Goal: Task Accomplishment & Management: Use online tool/utility

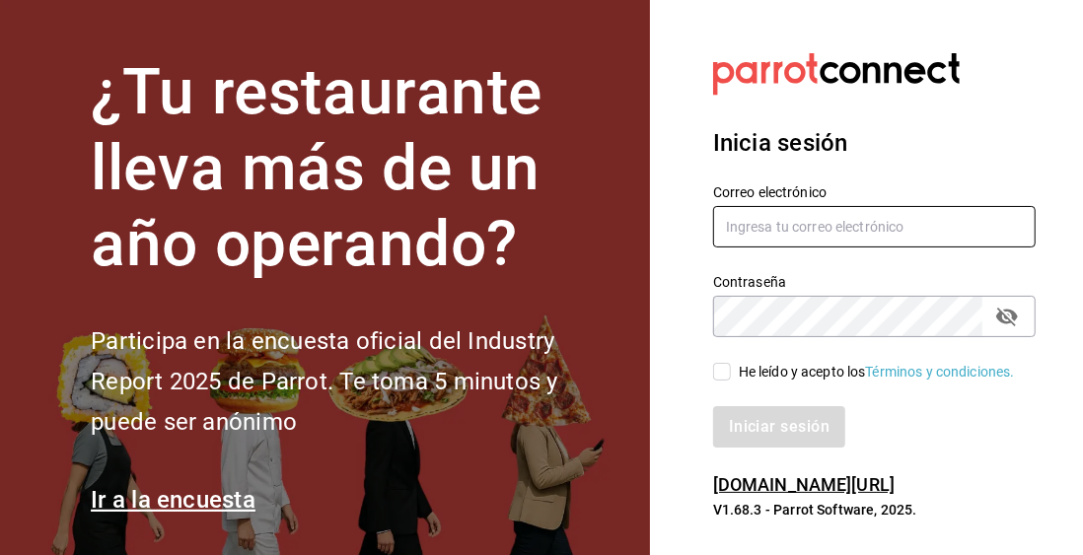
click at [963, 242] on input "text" at bounding box center [874, 226] width 322 height 41
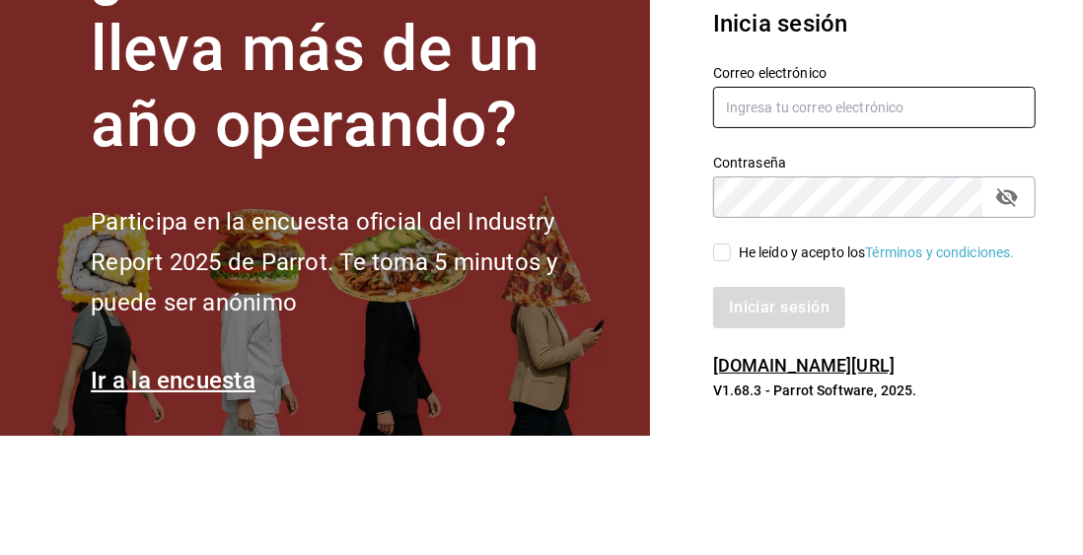
type input "C"
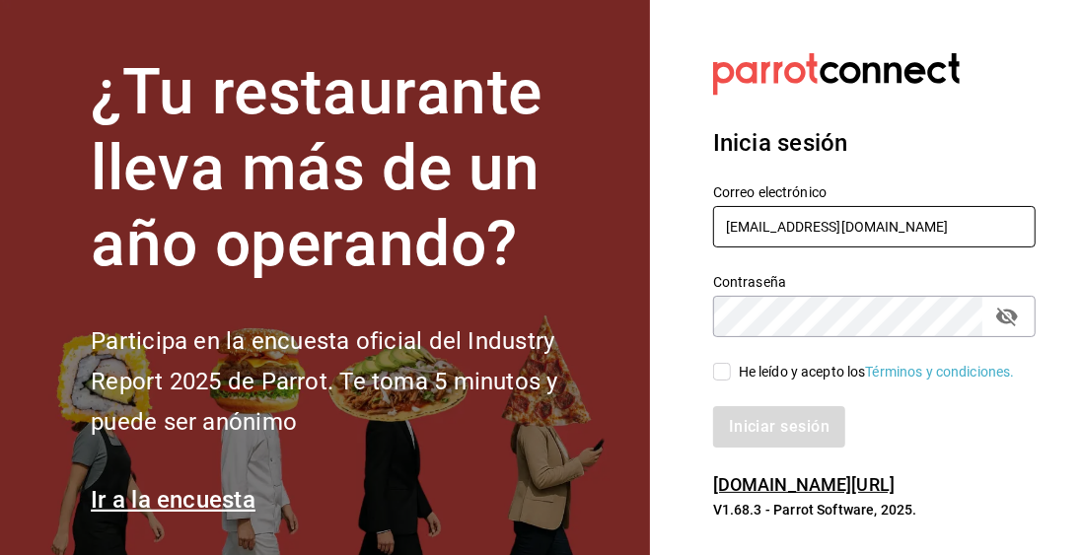
type input "carlosjavier.perez3@gmail.com"
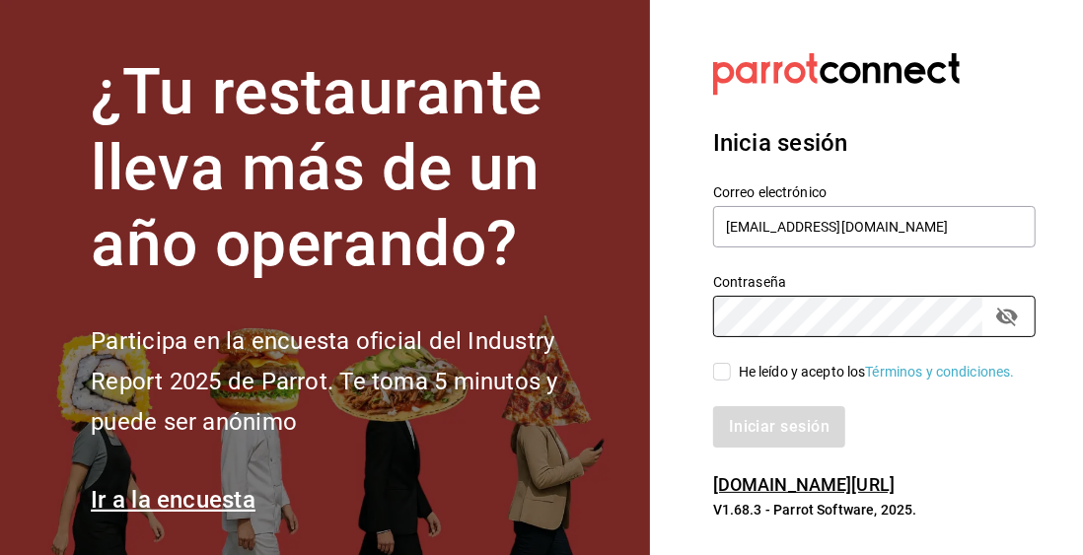
click at [720, 381] on input "He leído y acepto los Términos y condiciones." at bounding box center [722, 372] width 18 height 18
checkbox input "true"
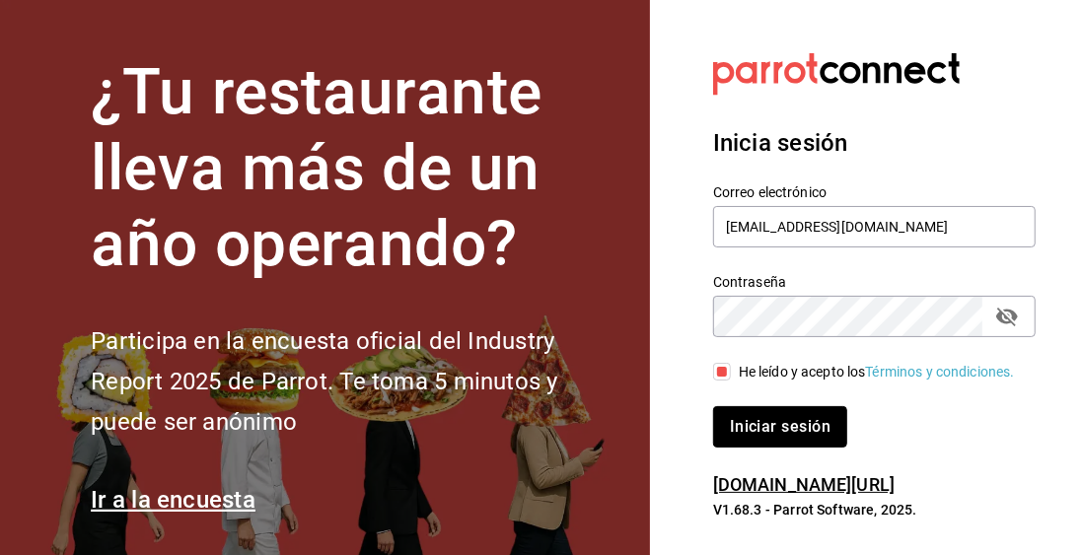
click at [791, 448] on button "Iniciar sesión" at bounding box center [780, 426] width 134 height 41
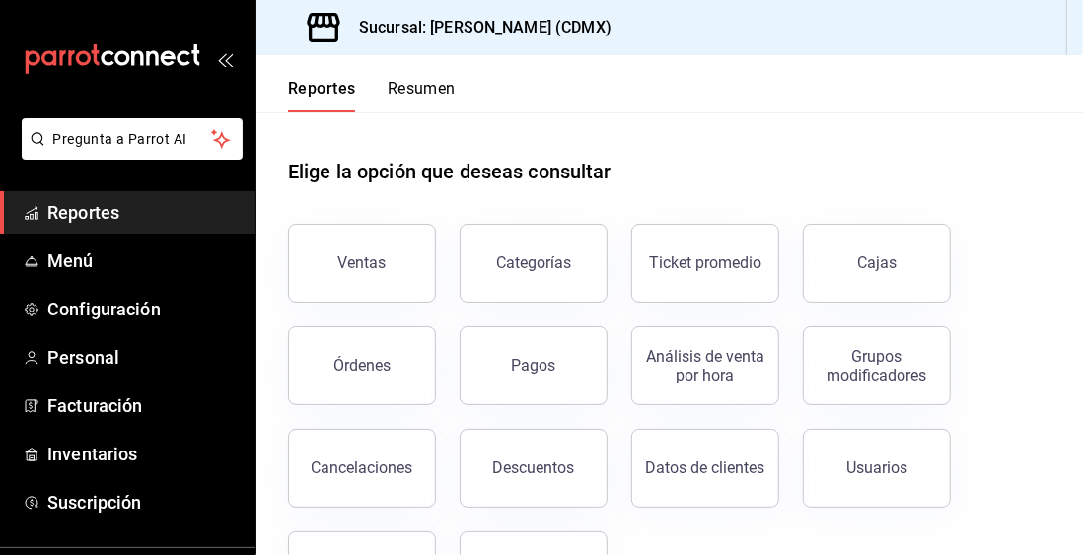
click at [201, 275] on link "Menú" at bounding box center [127, 261] width 255 height 42
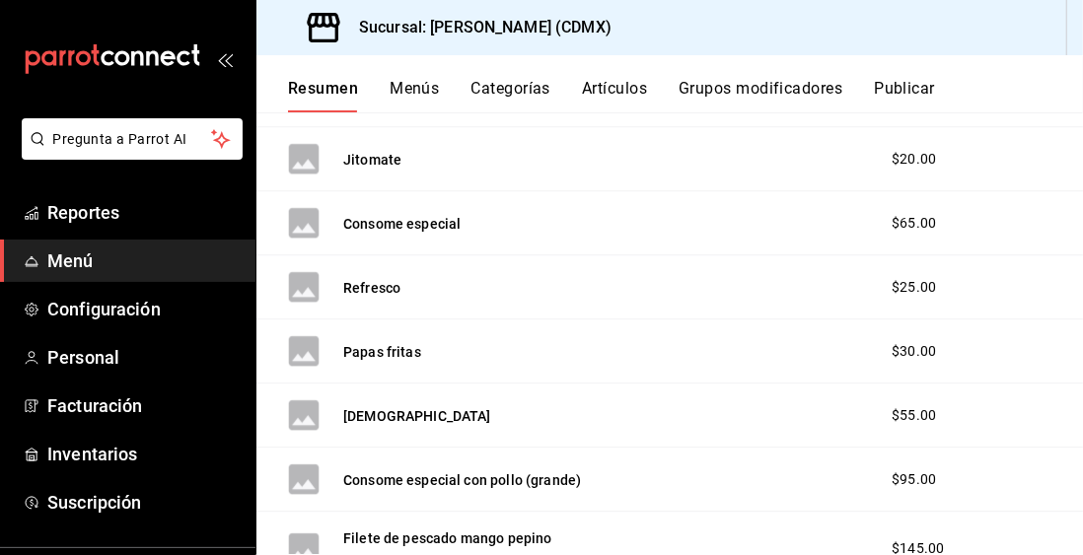
scroll to position [14217, 0]
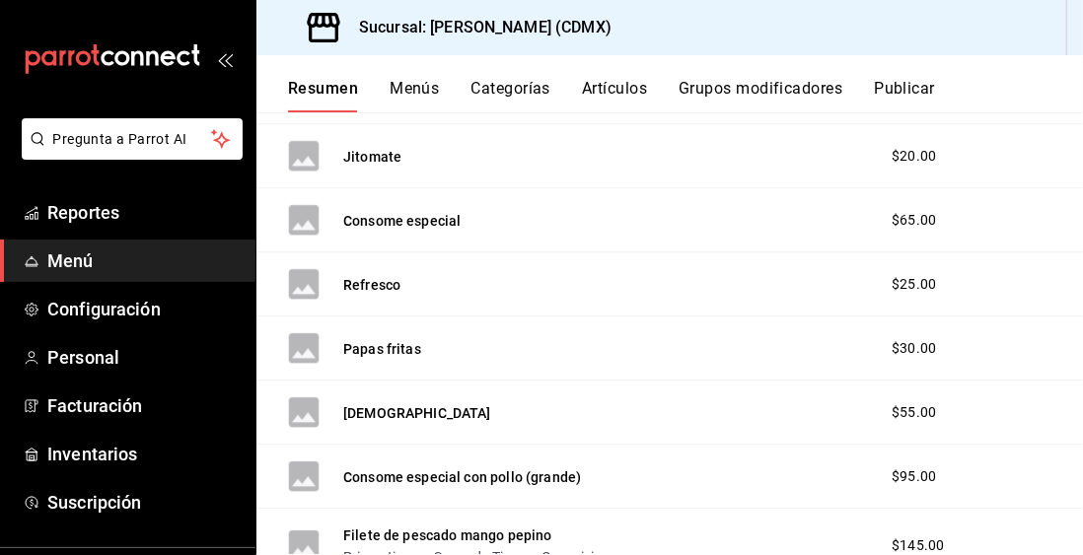
click at [414, 95] on button "Menús" at bounding box center [413, 96] width 49 height 34
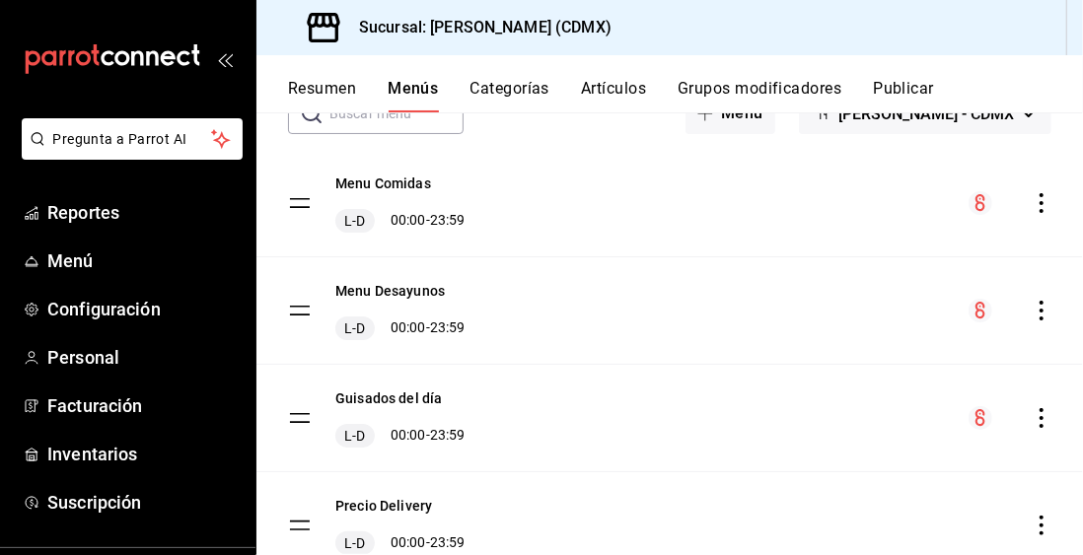
scroll to position [170, 0]
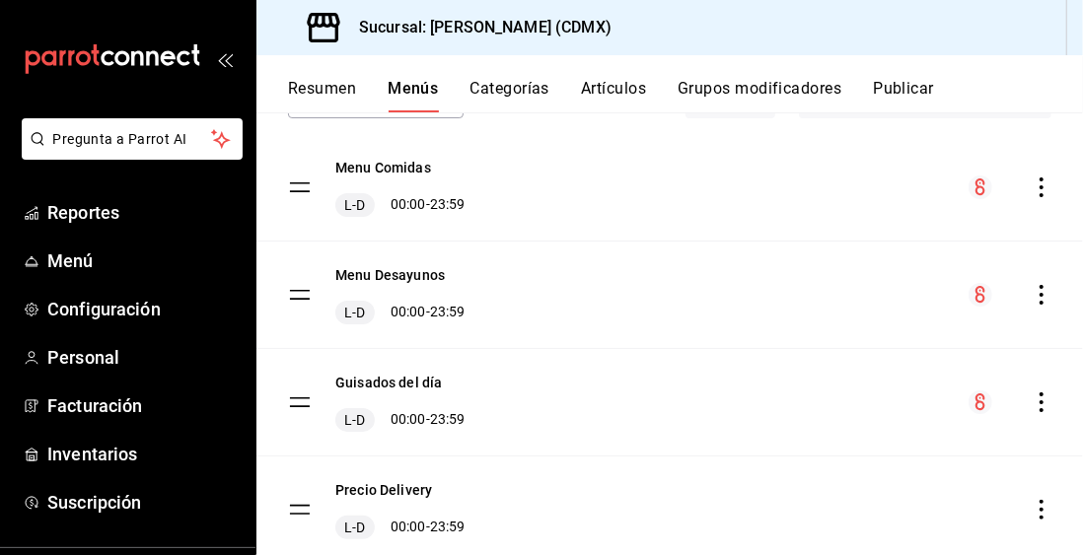
click at [444, 310] on div "L-D 00:00 - 23:59" at bounding box center [400, 313] width 130 height 24
click at [807, 394] on div "Guisados del día L-D 00:00 - 23:59" at bounding box center [669, 402] width 826 height 106
click at [1046, 297] on icon "actions" at bounding box center [1041, 295] width 20 height 20
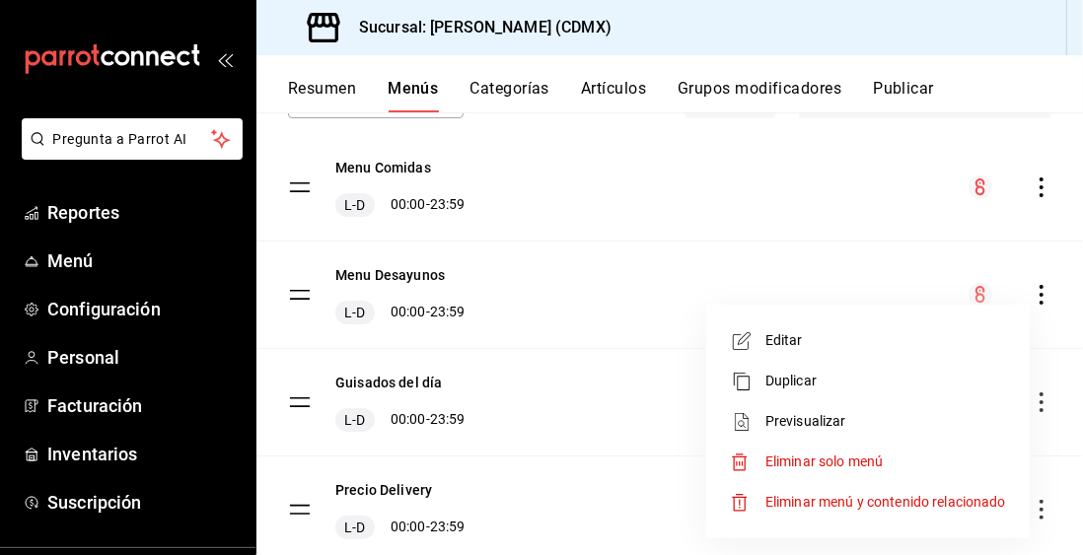
click at [651, 472] on div at bounding box center [541, 277] width 1083 height 555
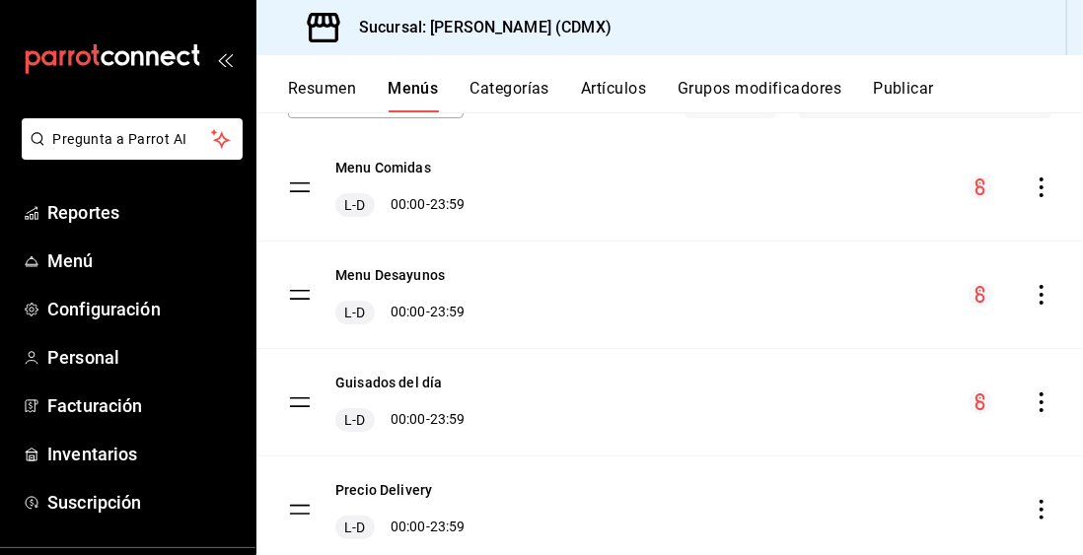
click at [306, 289] on tbody "Menu Comidas L-D 00:00 - 23:59 Menu Desayunos L-D 00:00 - 23:59 Guisados del dí…" at bounding box center [669, 349] width 826 height 430
click at [454, 313] on div "L-D 00:00 - 23:59" at bounding box center [400, 313] width 130 height 24
click at [424, 282] on button "Menu Desayunos" at bounding box center [389, 275] width 109 height 20
click at [406, 280] on button "Menu Desayunos" at bounding box center [389, 275] width 109 height 20
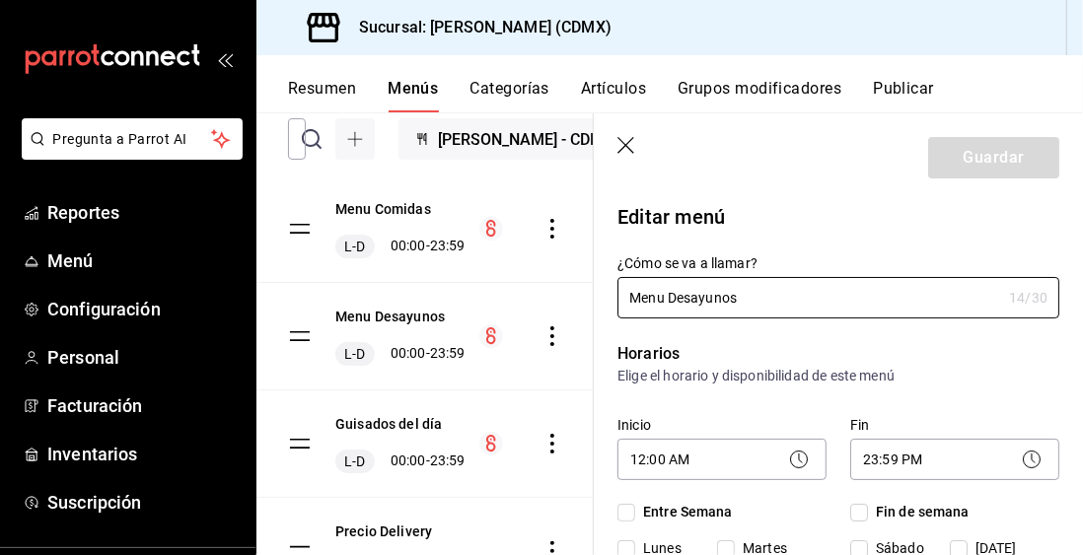
checkbox input "true"
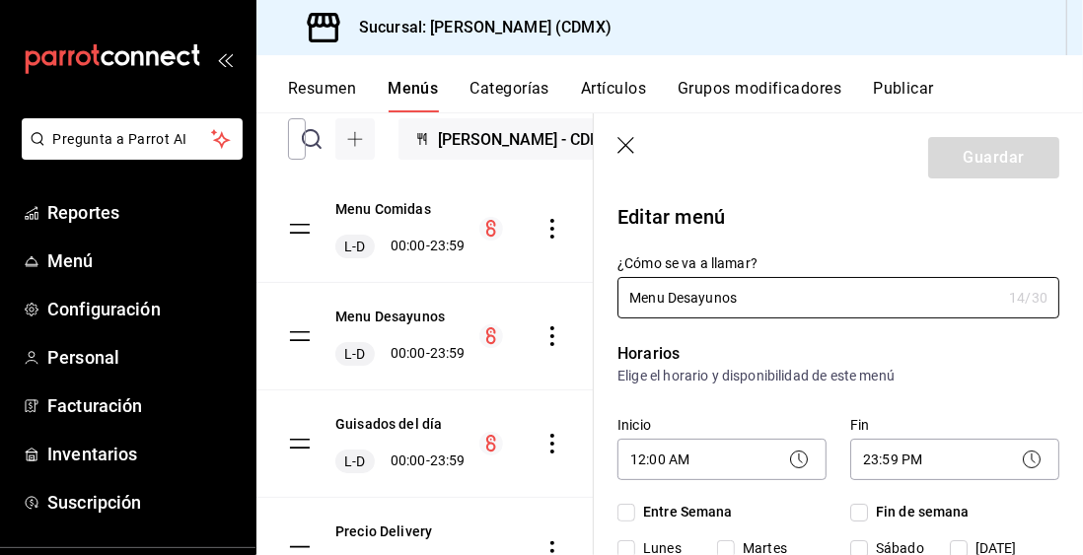
checkbox input "true"
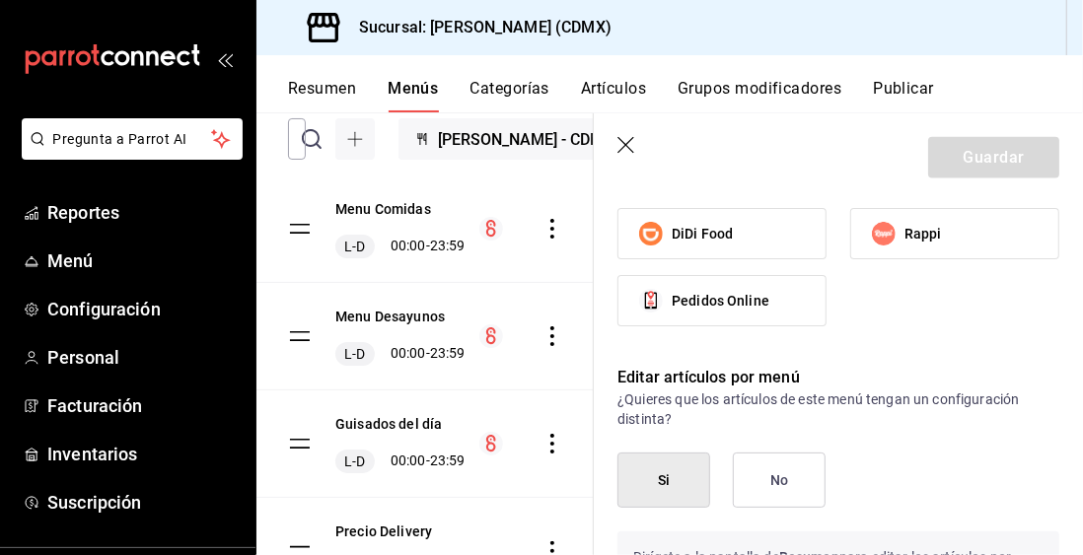
scroll to position [1435, 0]
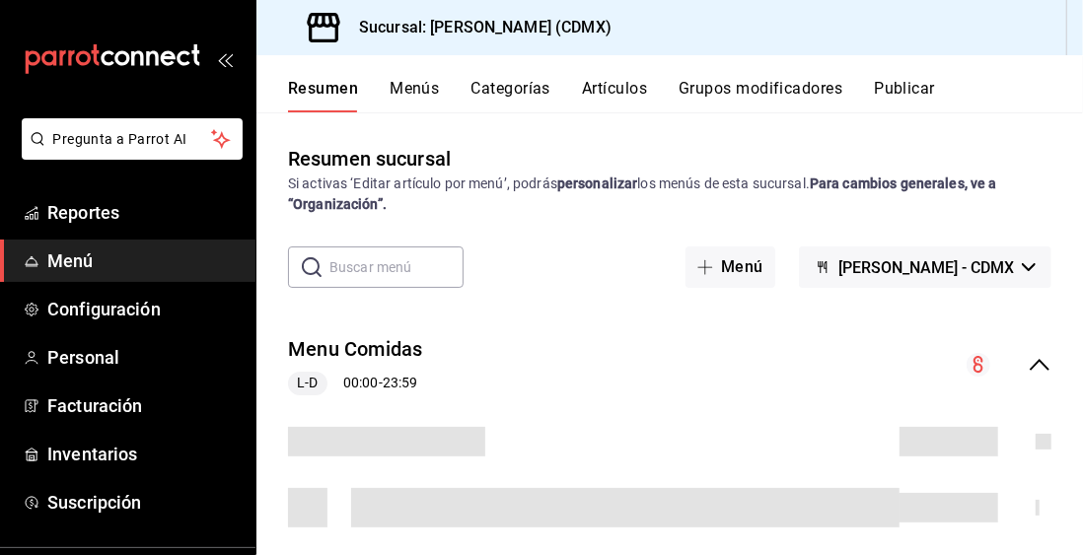
click at [416, 96] on button "Menús" at bounding box center [413, 96] width 49 height 34
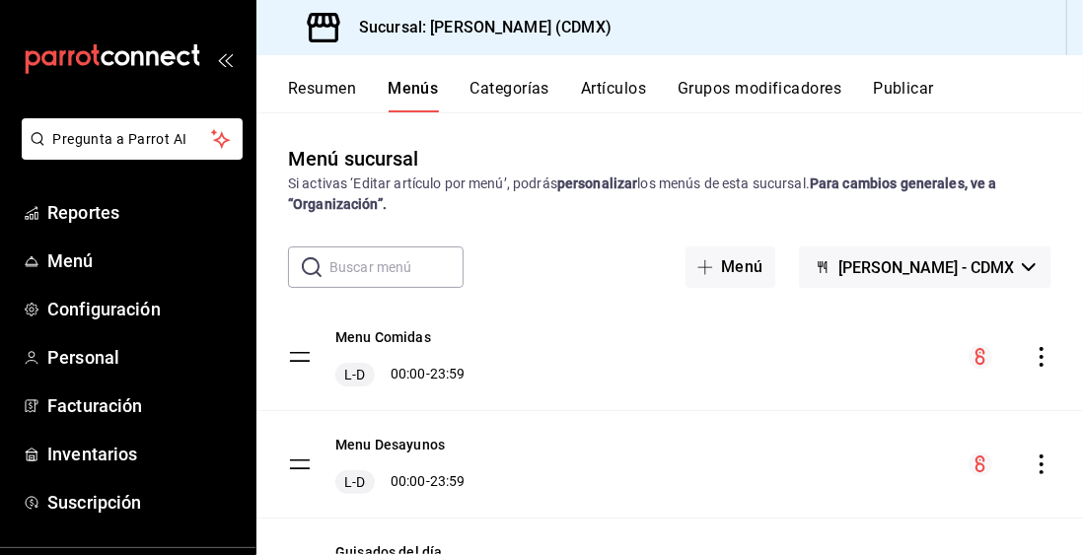
scroll to position [170, 0]
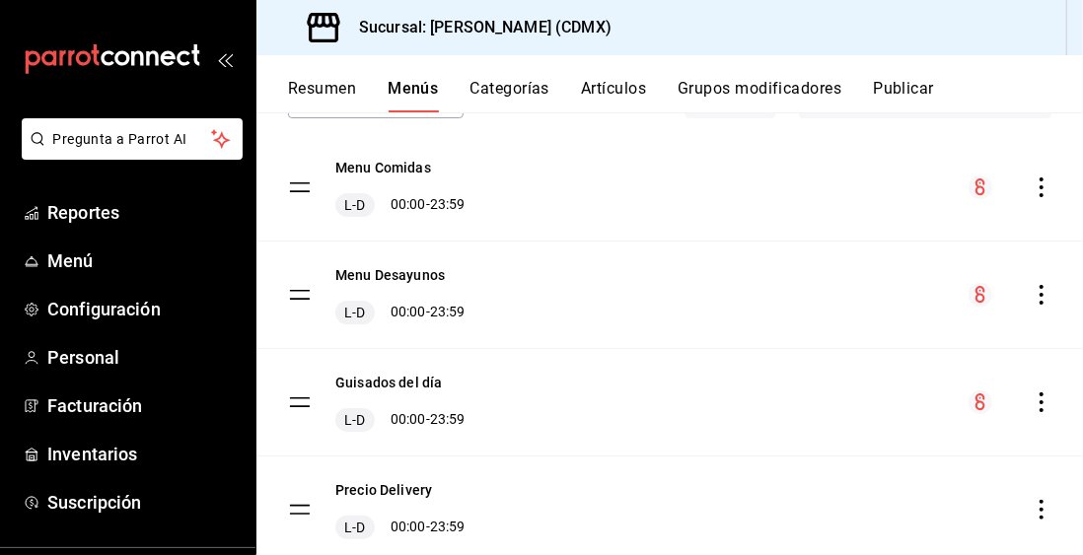
click at [1041, 294] on icon "actions" at bounding box center [1041, 295] width 4 height 20
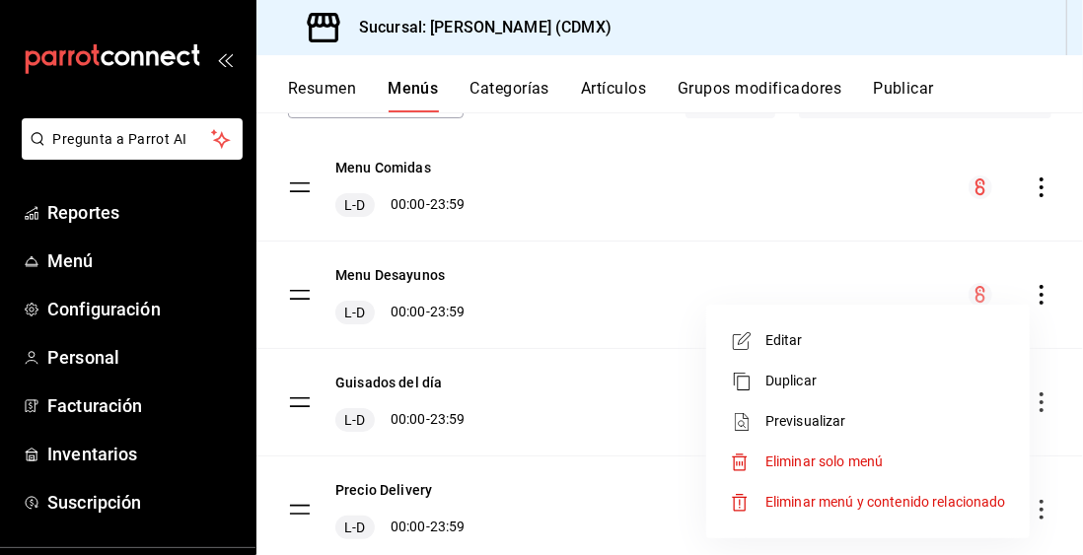
click at [635, 494] on div at bounding box center [541, 277] width 1083 height 555
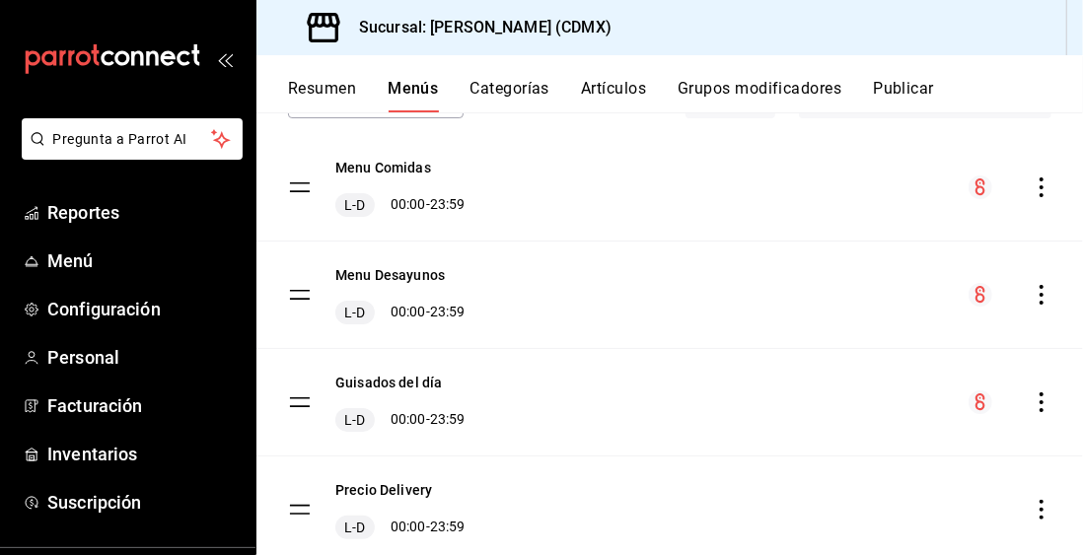
click at [414, 276] on button "Menu Desayunos" at bounding box center [389, 275] width 109 height 20
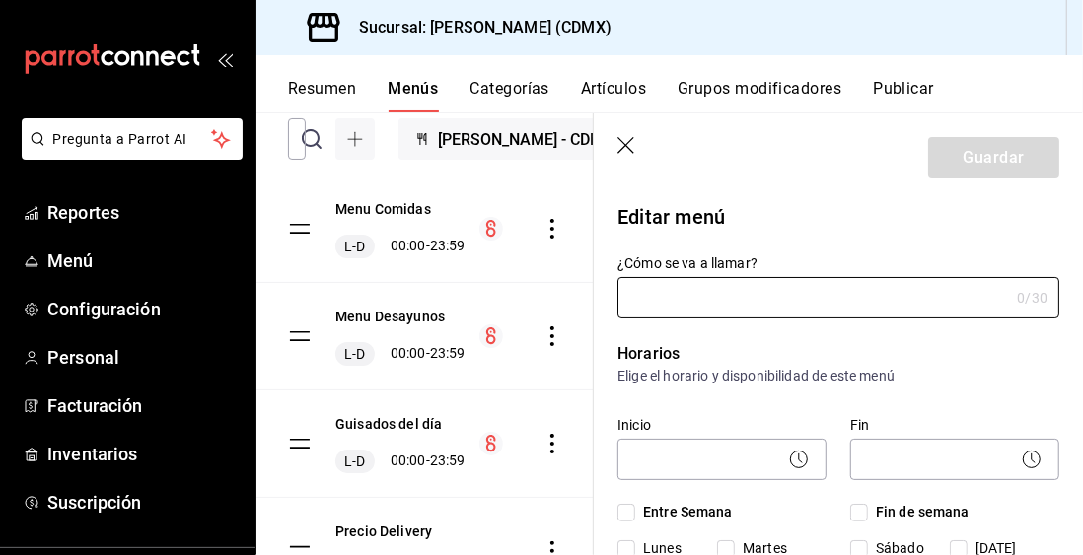
type input "Menu Desayunos"
checkbox input "true"
type input "1734023182441"
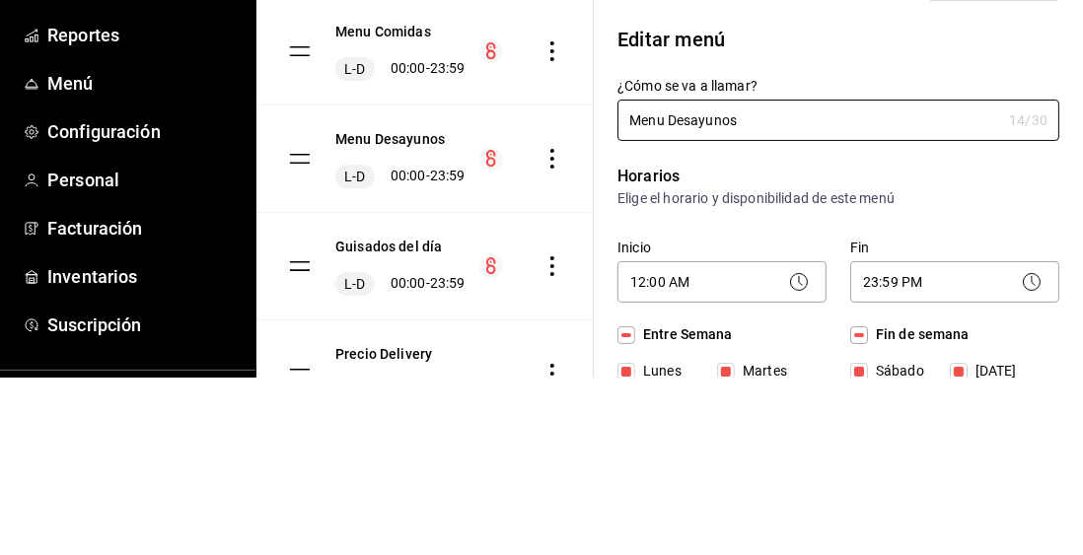
scroll to position [147, 0]
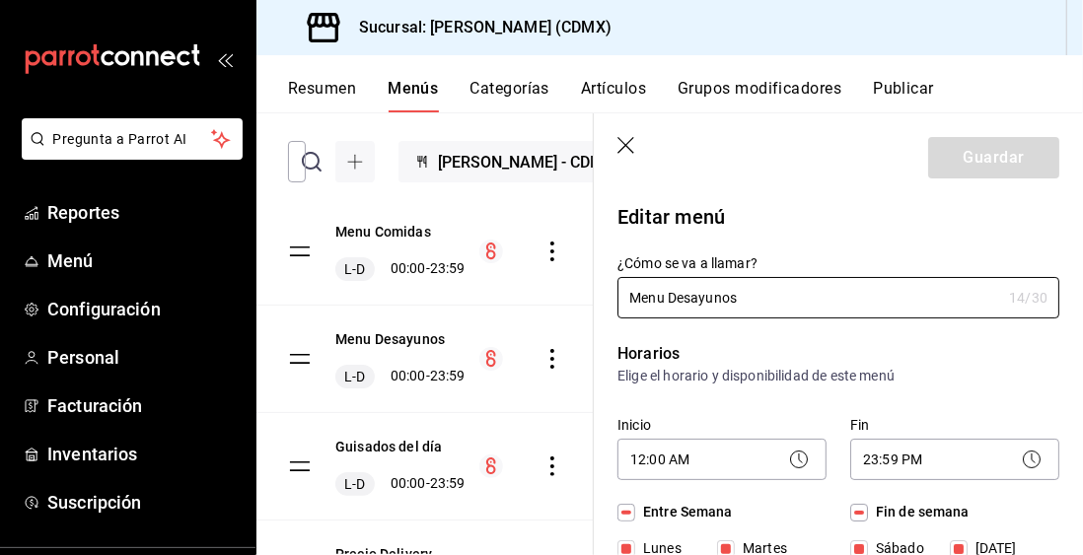
click at [633, 146] on icon "button" at bounding box center [627, 147] width 20 height 20
click at [631, 145] on icon "button" at bounding box center [627, 147] width 20 height 20
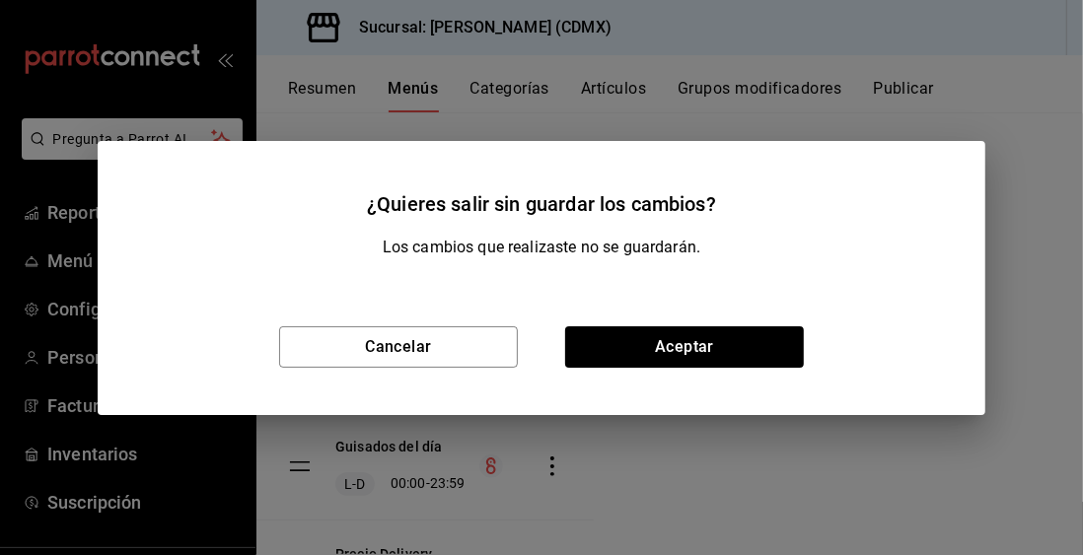
checkbox input "false"
type input "1755966205852"
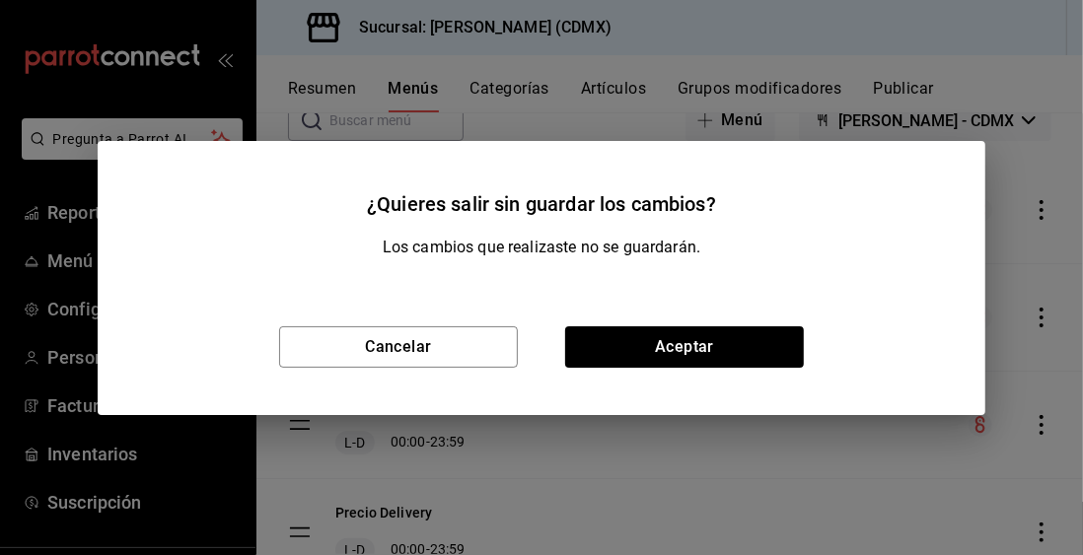
checkbox input "false"
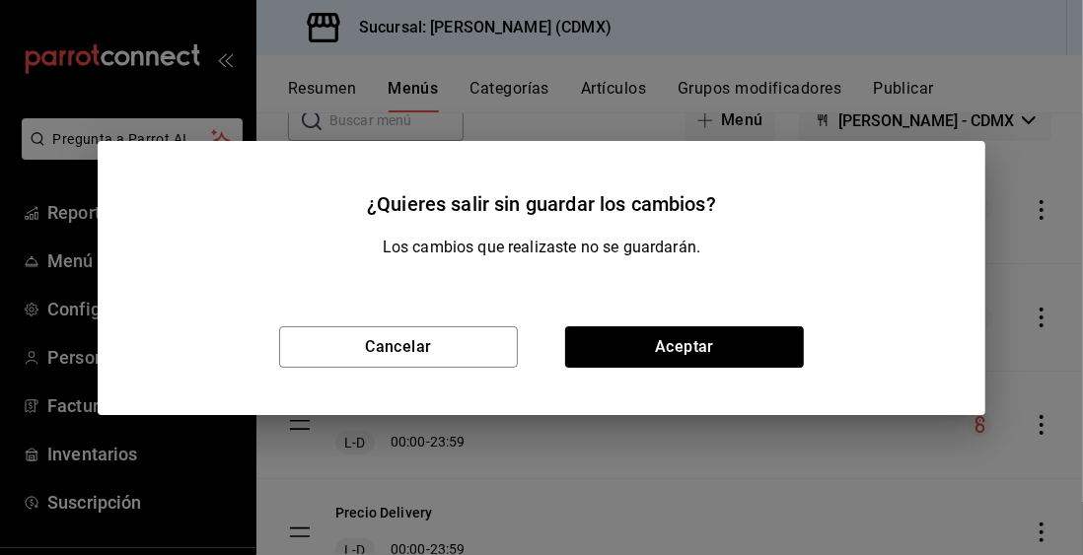
checkbox input "false"
click at [473, 352] on button "Cancelar" at bounding box center [398, 346] width 239 height 41
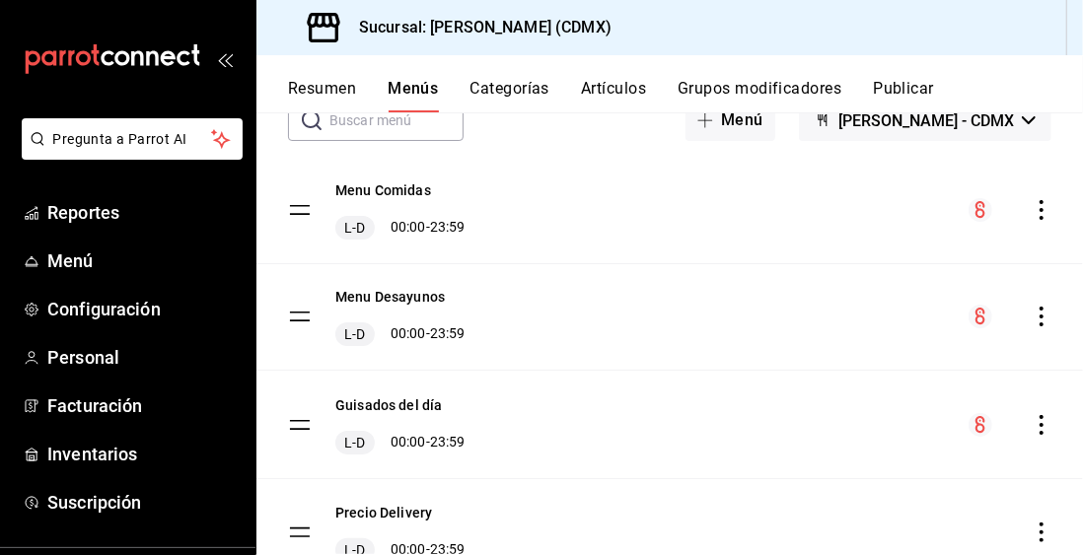
click at [308, 323] on tbody "Menu Comidas L-D 00:00 - 23:59 Menu Desayunos L-D 00:00 - 23:59 Guisados del dí…" at bounding box center [669, 372] width 826 height 430
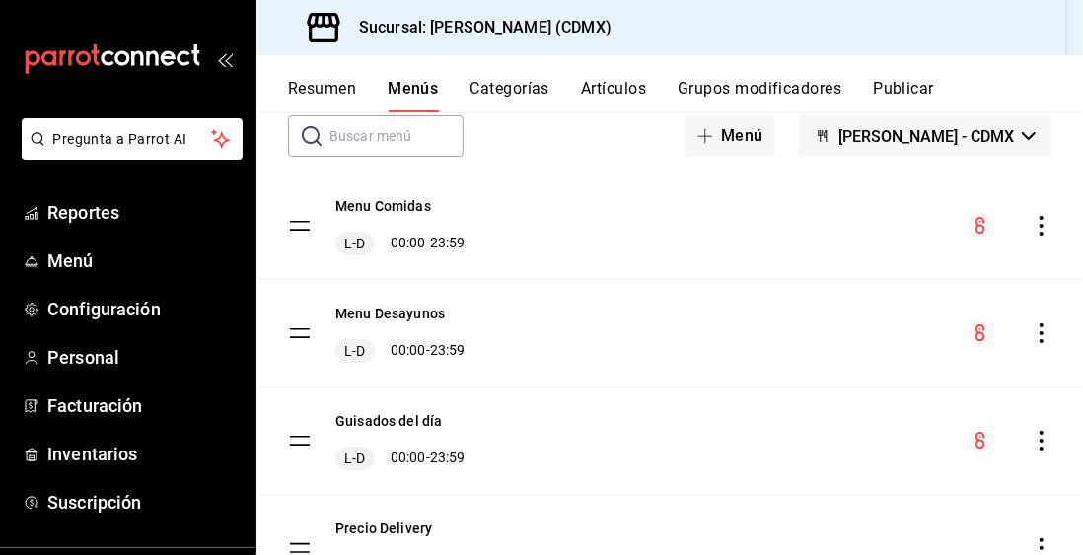
scroll to position [170, 0]
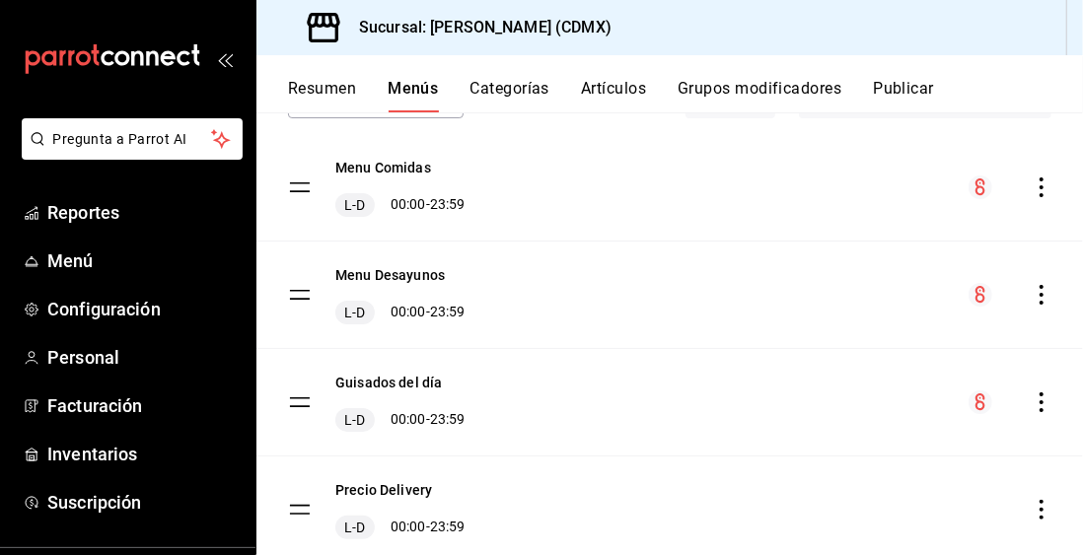
click at [535, 96] on button "Categorías" at bounding box center [510, 96] width 80 height 34
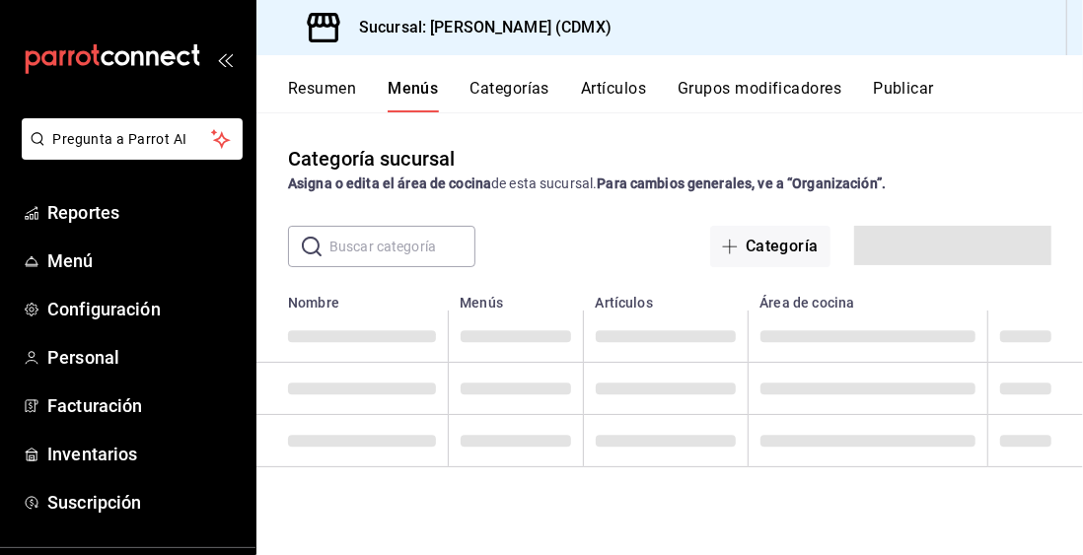
click at [529, 95] on button "Categorías" at bounding box center [510, 96] width 80 height 34
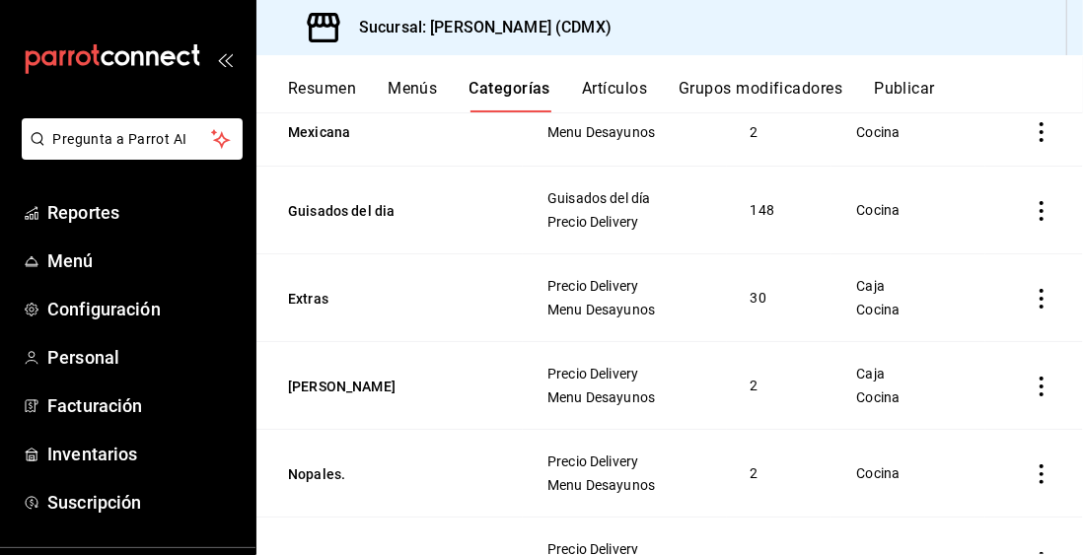
scroll to position [404, 0]
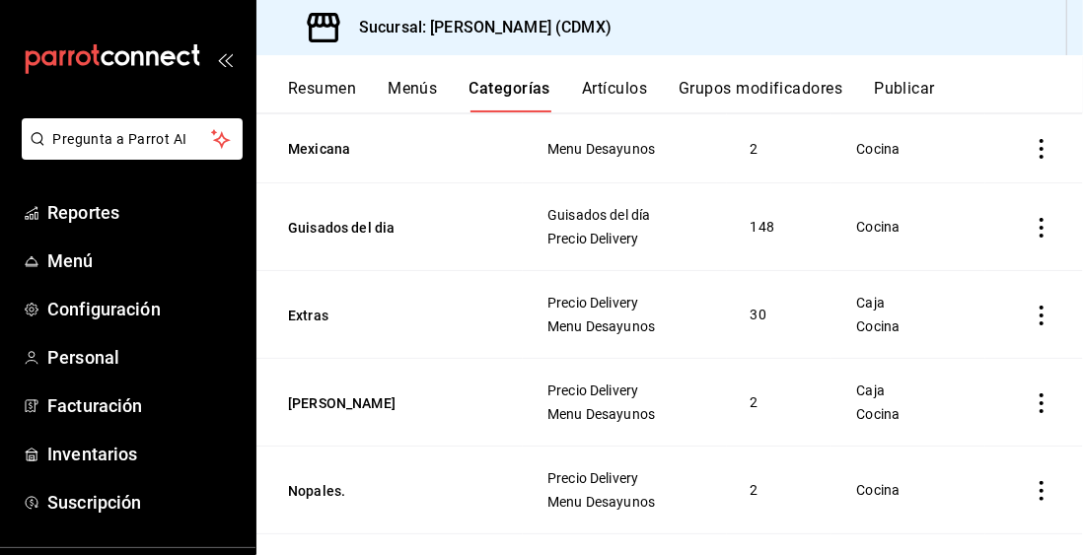
click at [619, 327] on span "Menu Desayunos" at bounding box center [624, 326] width 155 height 14
click at [1041, 315] on icon "actions" at bounding box center [1041, 316] width 20 height 20
click at [806, 333] on div at bounding box center [541, 277] width 1083 height 555
click at [625, 320] on span "Menu Desayunos" at bounding box center [624, 326] width 155 height 14
click at [654, 327] on span "Menu Desayunos" at bounding box center [624, 326] width 155 height 14
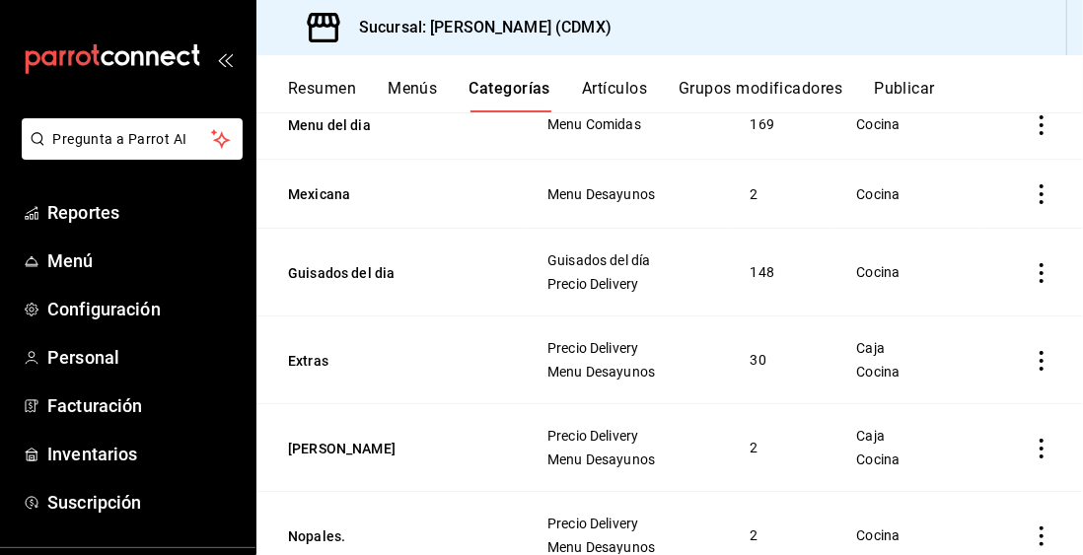
scroll to position [340, 0]
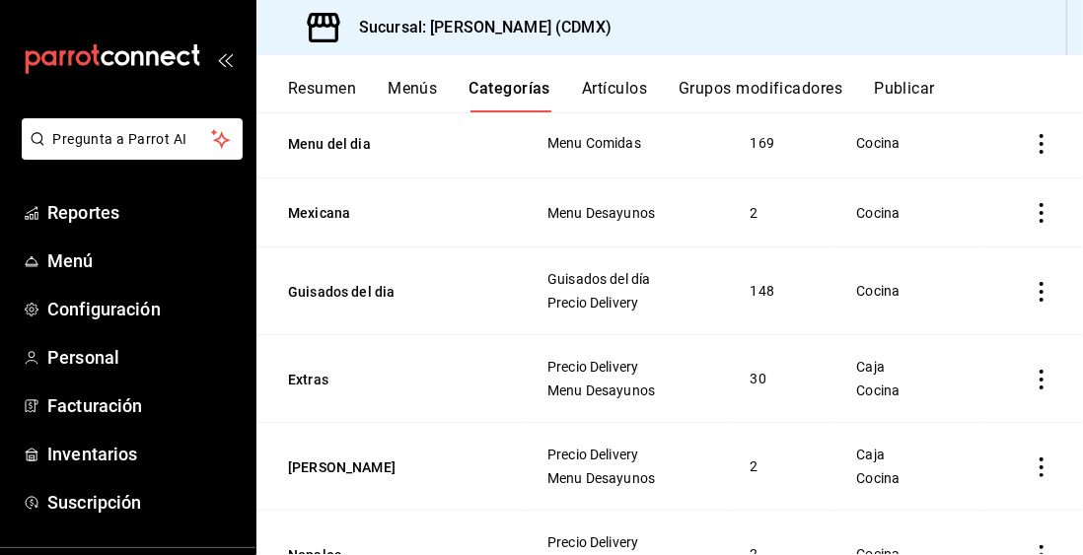
click at [1039, 377] on icon "actions" at bounding box center [1041, 380] width 4 height 20
click at [640, 101] on div at bounding box center [541, 277] width 1083 height 555
click at [650, 95] on div at bounding box center [541, 277] width 1083 height 555
click at [620, 95] on button "Artículos" at bounding box center [614, 96] width 65 height 34
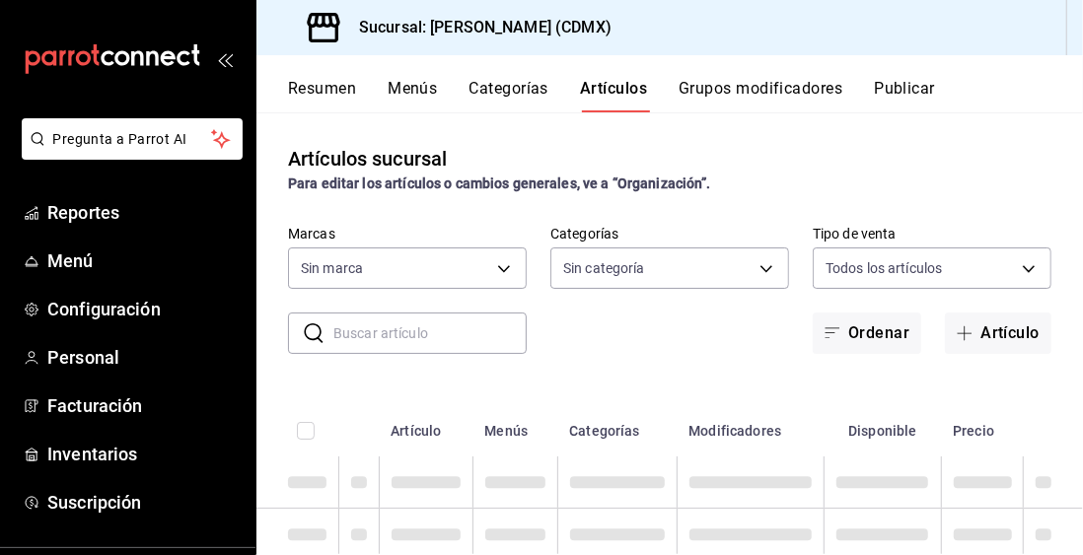
click at [524, 91] on button "Categorías" at bounding box center [509, 96] width 80 height 34
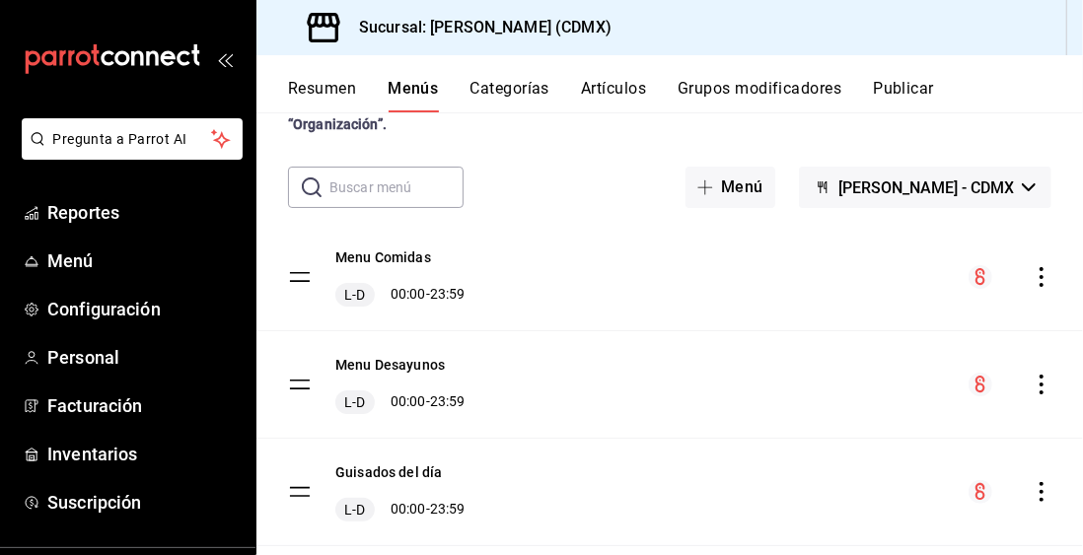
scroll to position [170, 0]
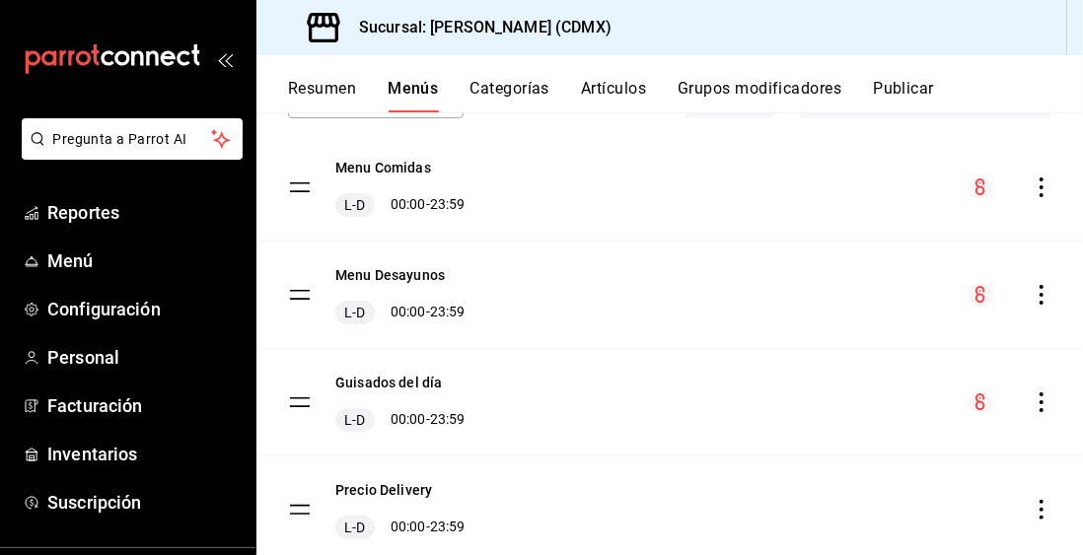
click at [308, 298] on tbody "Menu Comidas L-D 00:00 - 23:59 Menu Desayunos L-D 00:00 - 23:59 Guisados del dí…" at bounding box center [669, 349] width 826 height 430
click at [435, 282] on button "Menu Desayunos" at bounding box center [389, 275] width 109 height 20
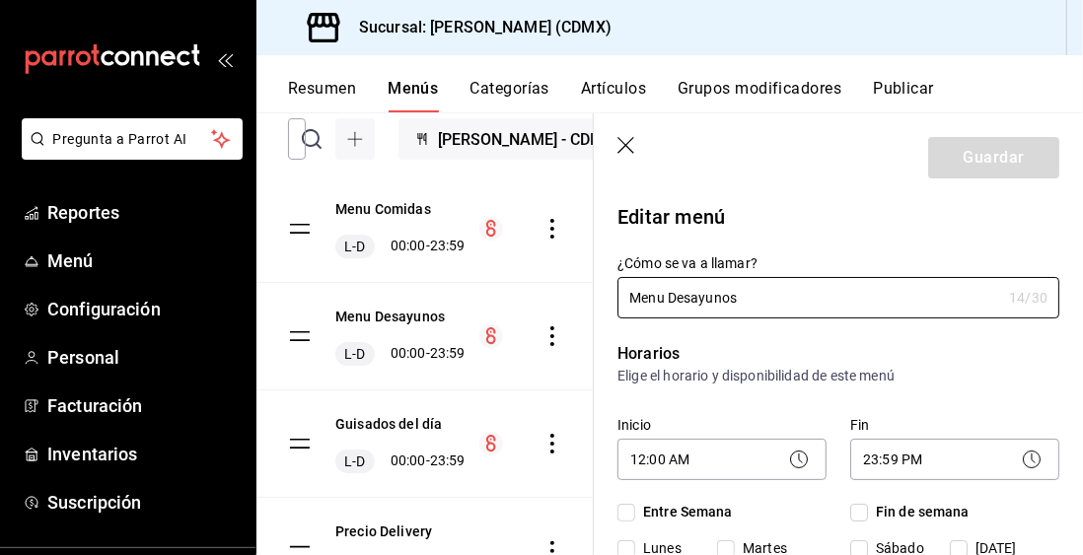
checkbox input "true"
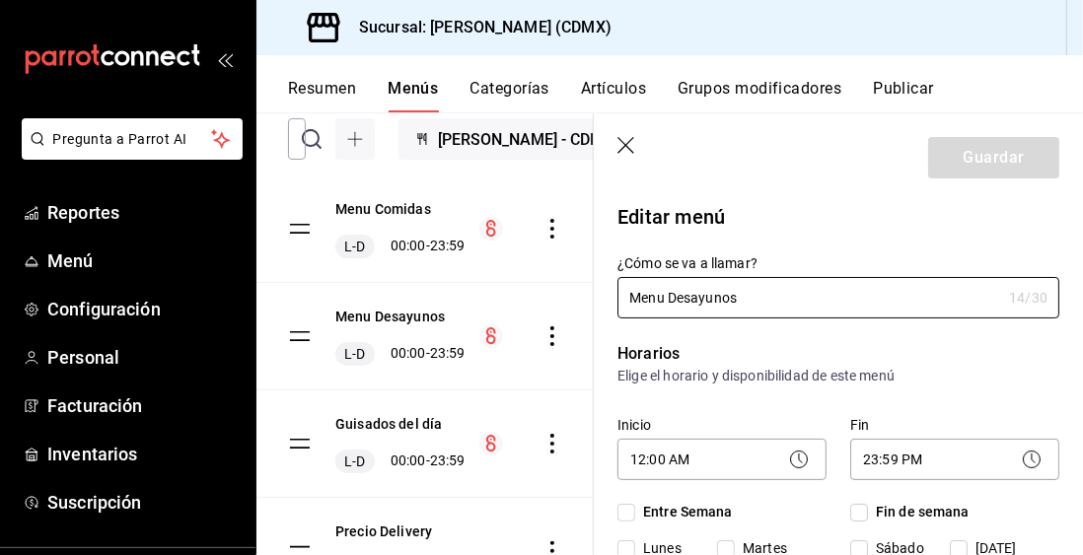
checkbox input "true"
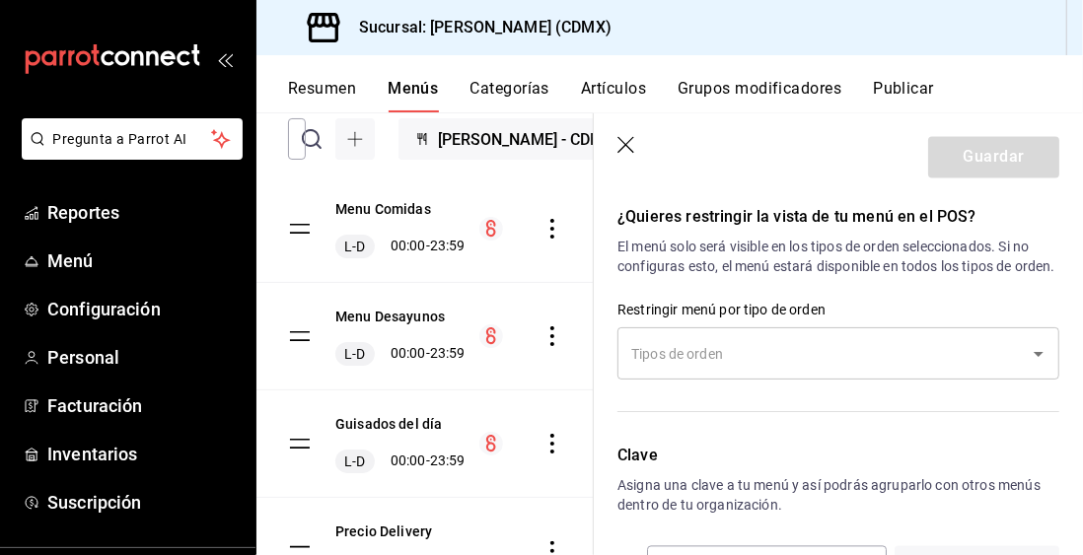
scroll to position [1898, 0]
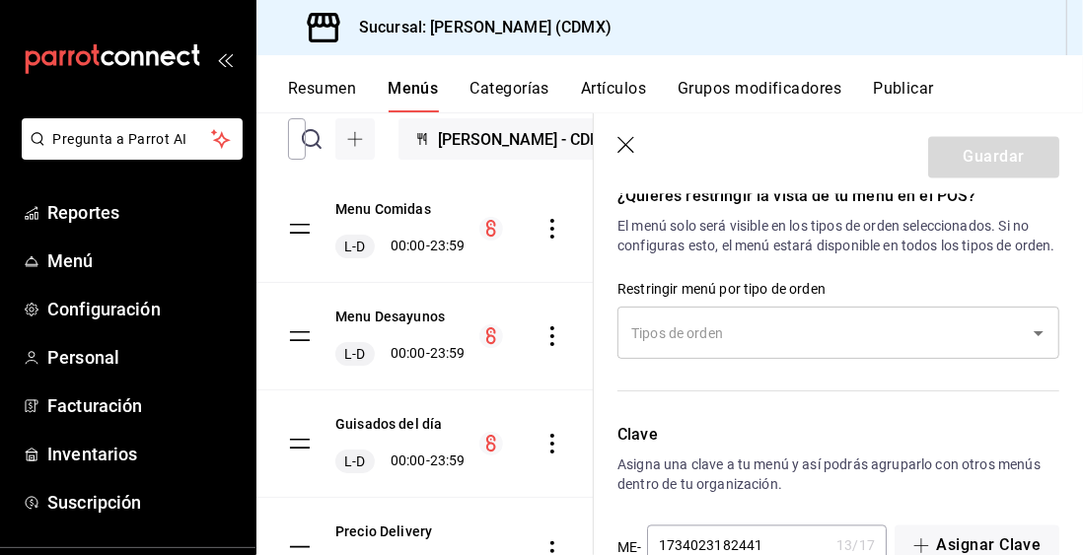
click at [636, 148] on icon "button" at bounding box center [627, 147] width 20 height 20
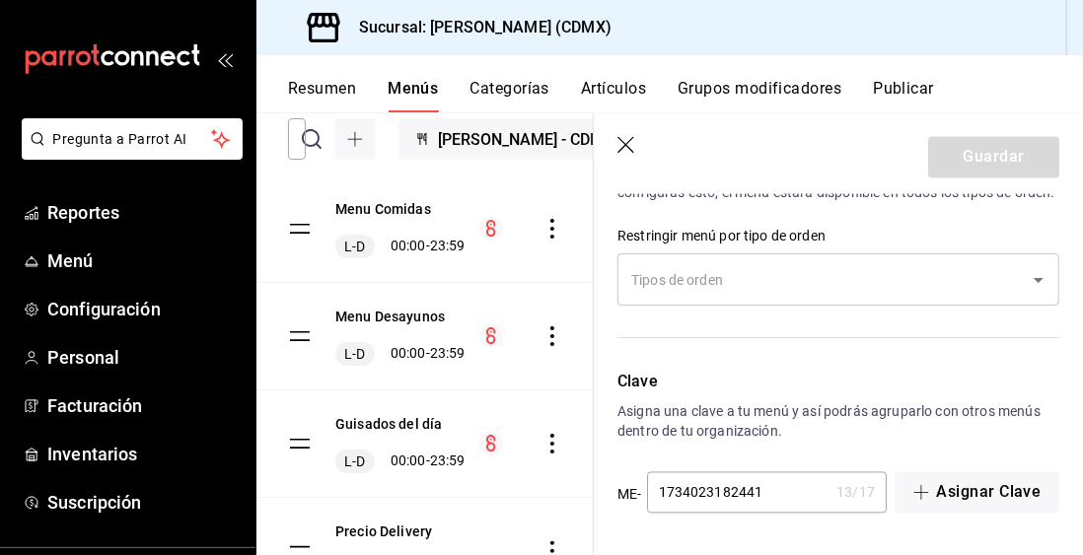
click at [627, 147] on icon "button" at bounding box center [625, 145] width 17 height 17
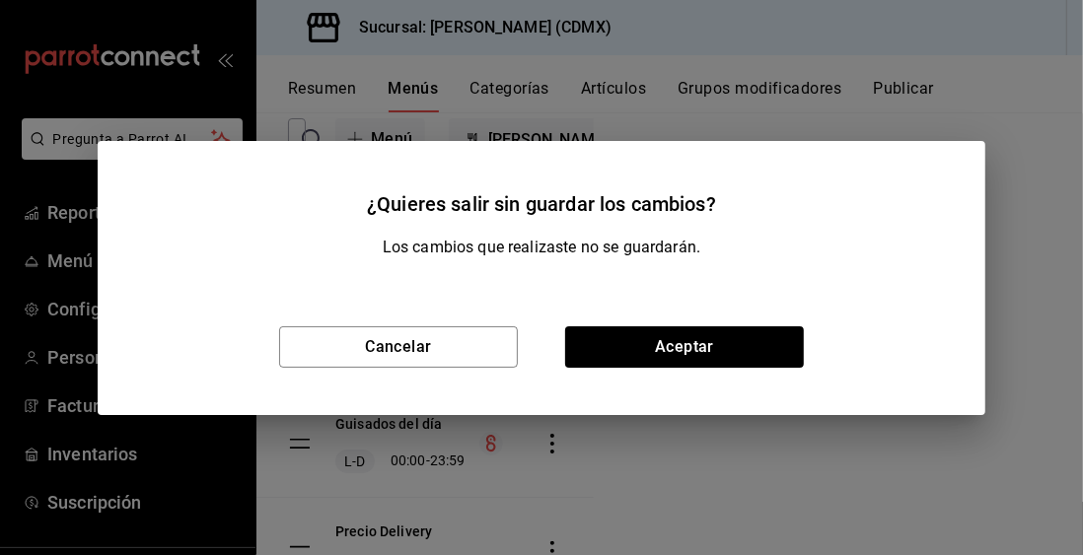
checkbox input "false"
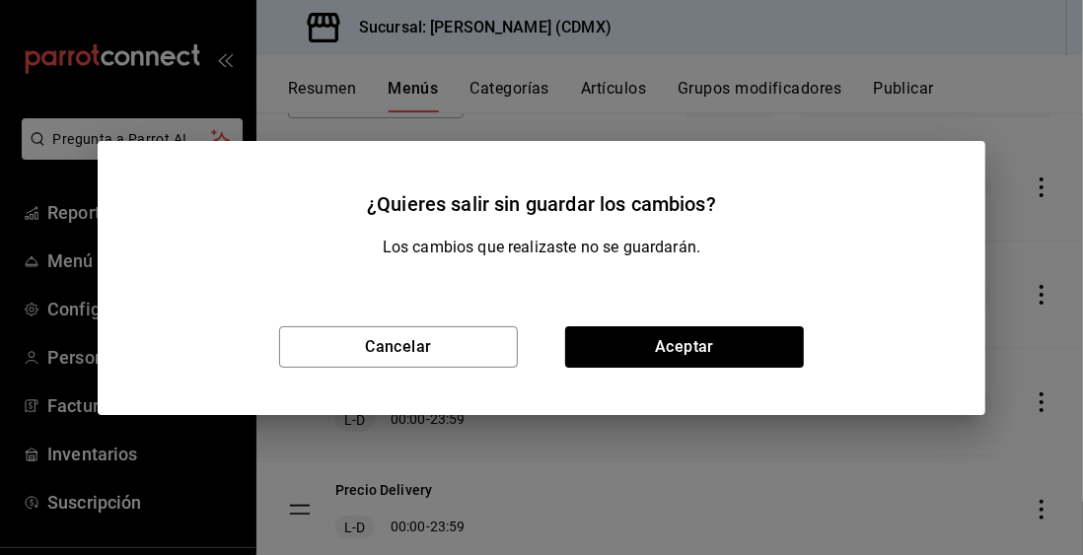
type input "1755966502411"
checkbox input "false"
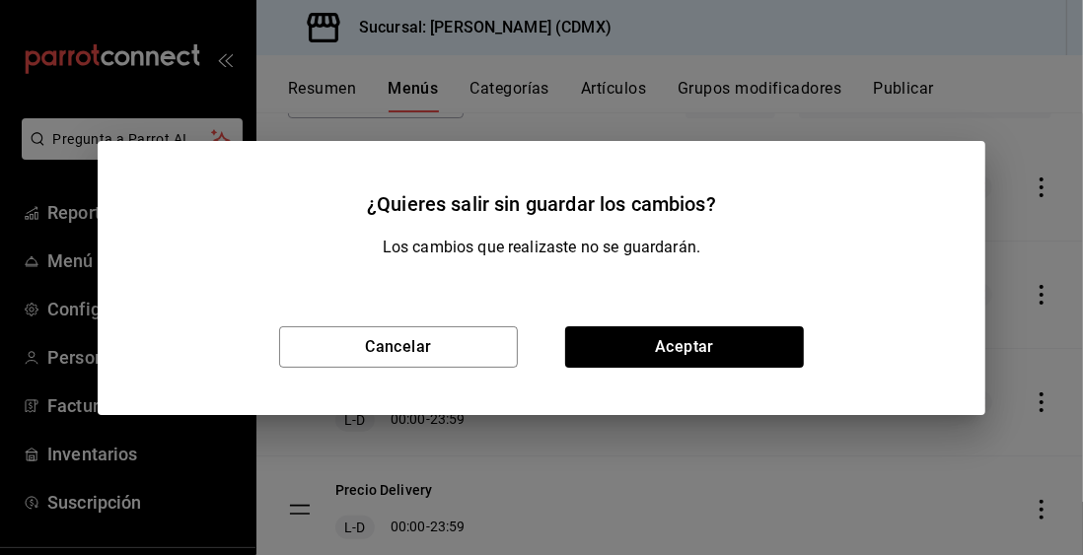
checkbox input "false"
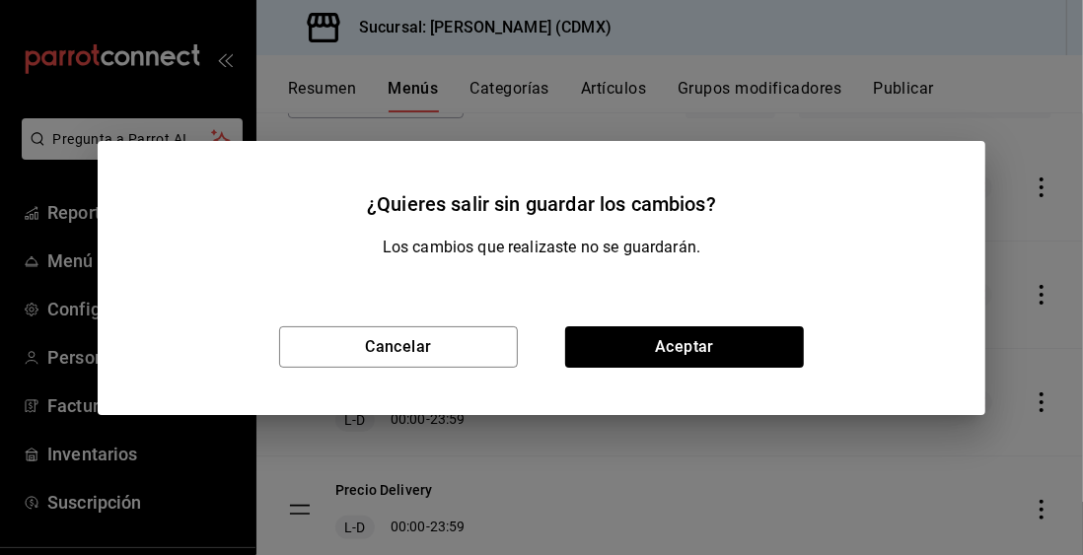
scroll to position [1254, 0]
click at [494, 348] on button "Cancelar" at bounding box center [398, 346] width 239 height 41
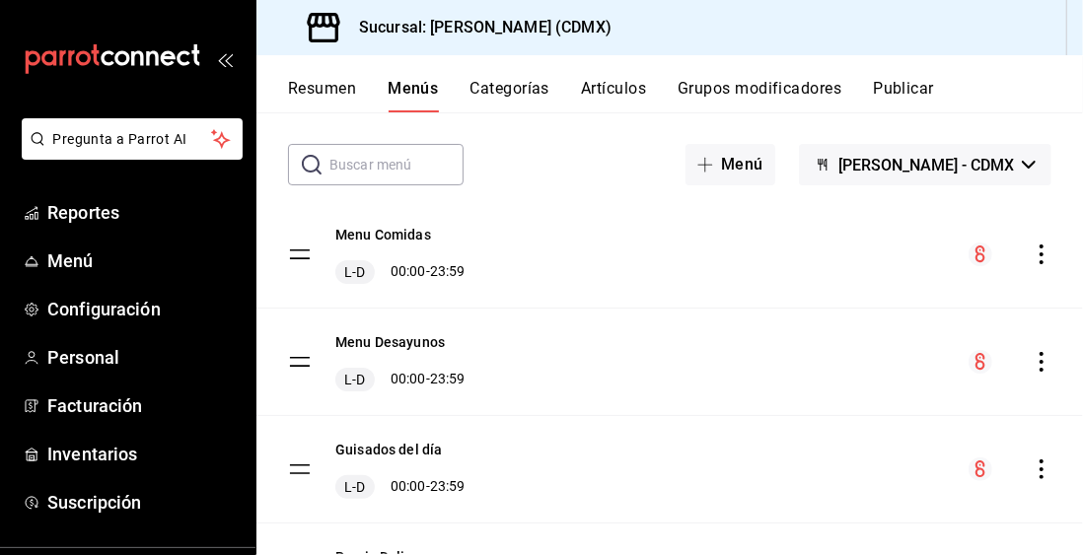
scroll to position [170, 0]
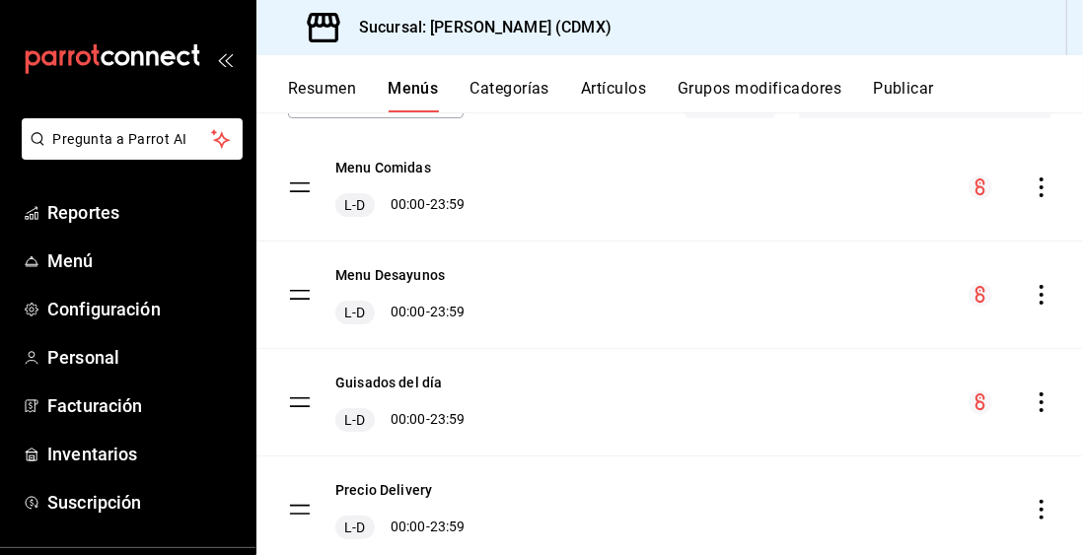
click at [296, 297] on tbody "Menu Comidas L-D 00:00 - 23:59 Menu Desayunos L-D 00:00 - 23:59 Guisados del dí…" at bounding box center [669, 349] width 826 height 430
click at [793, 93] on button "Grupos modificadores" at bounding box center [759, 96] width 164 height 34
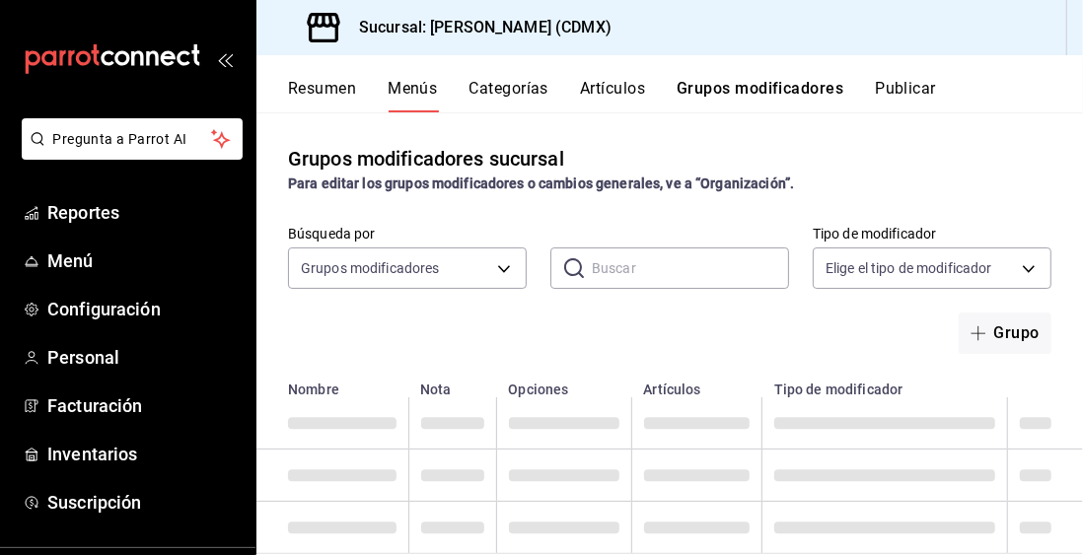
click at [905, 94] on button "Publicar" at bounding box center [904, 96] width 61 height 34
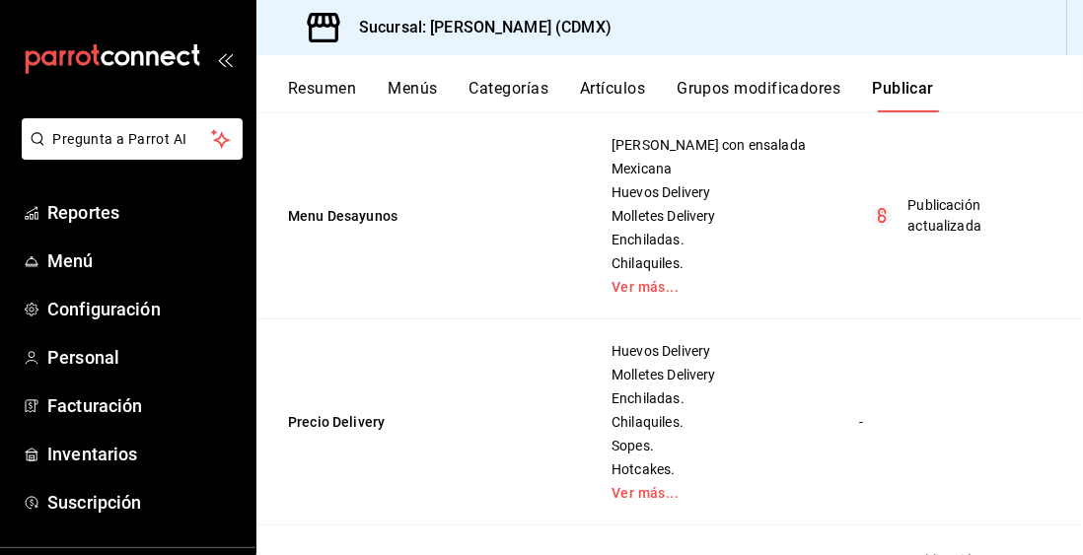
scroll to position [306, 0]
click at [652, 288] on link "Ver más..." at bounding box center [710, 286] width 198 height 14
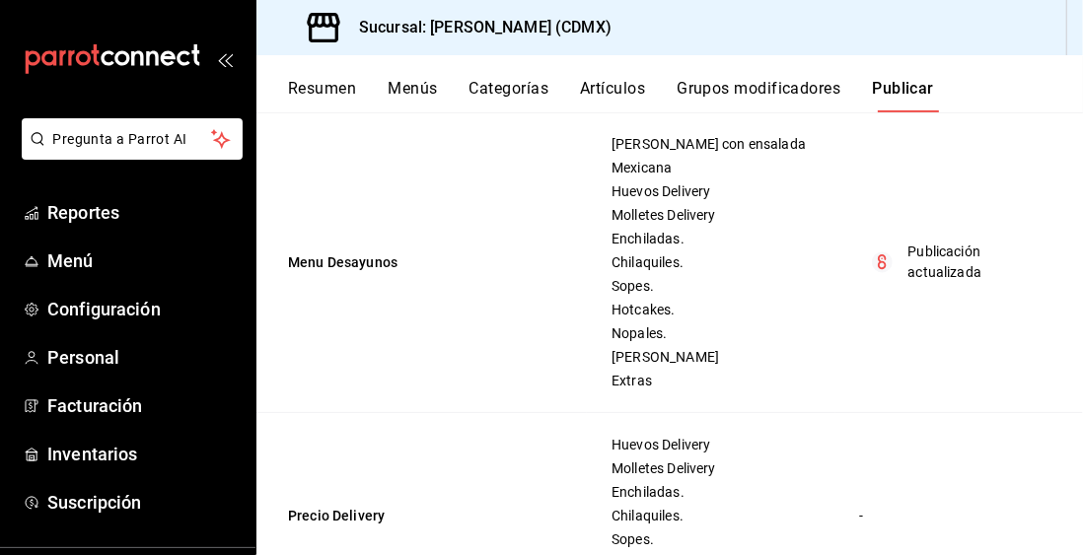
click at [957, 268] on p "Publicación actualizada" at bounding box center [973, 262] width 130 height 41
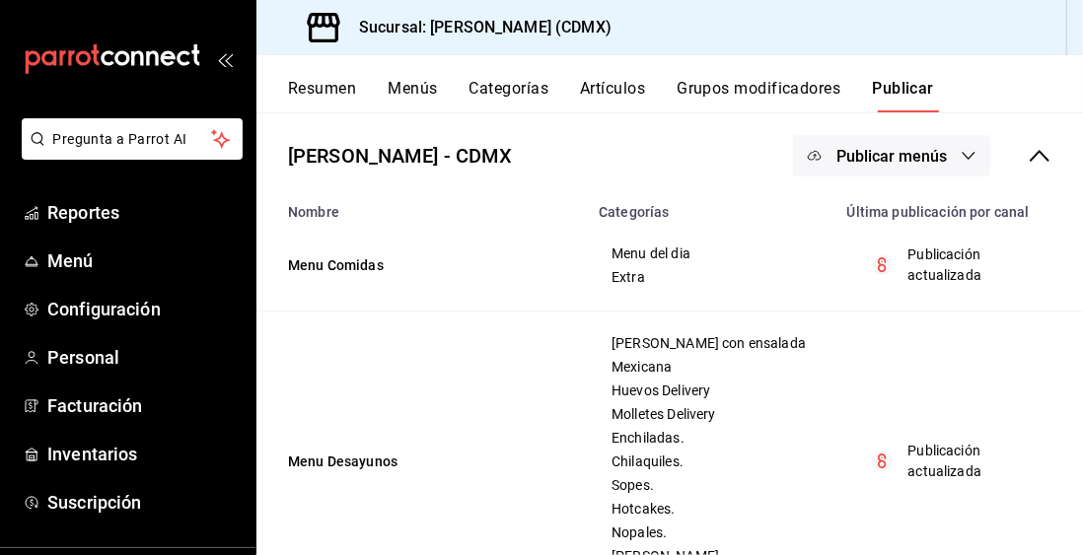
scroll to position [0, 0]
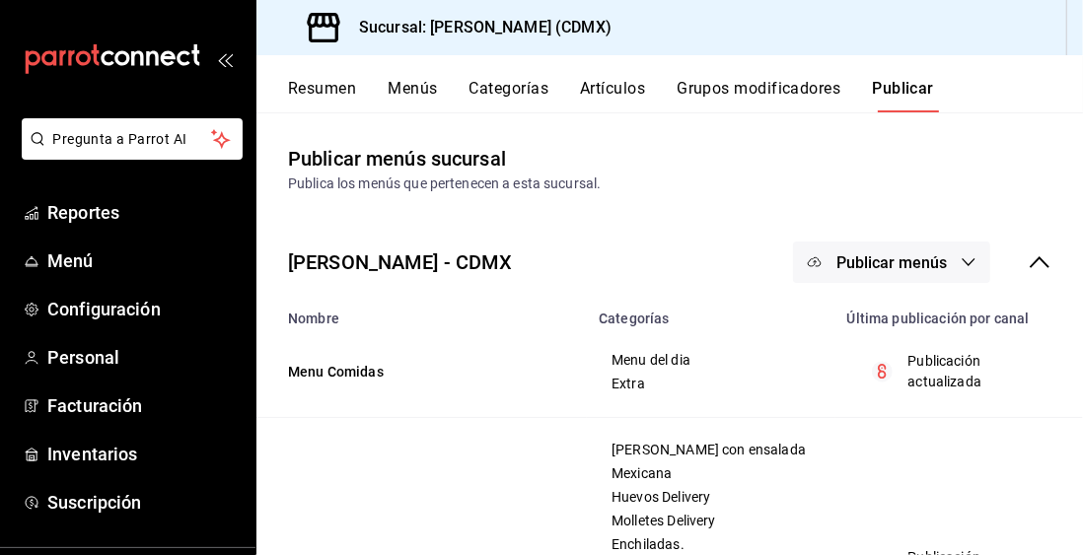
click at [415, 95] on button "Menús" at bounding box center [411, 96] width 49 height 34
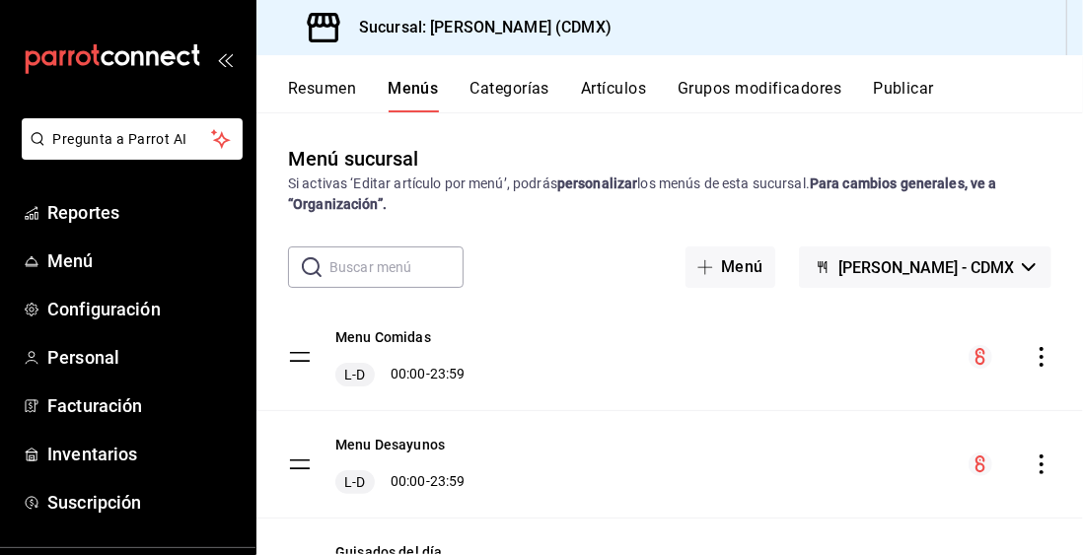
click at [329, 93] on button "Resumen" at bounding box center [322, 96] width 68 height 34
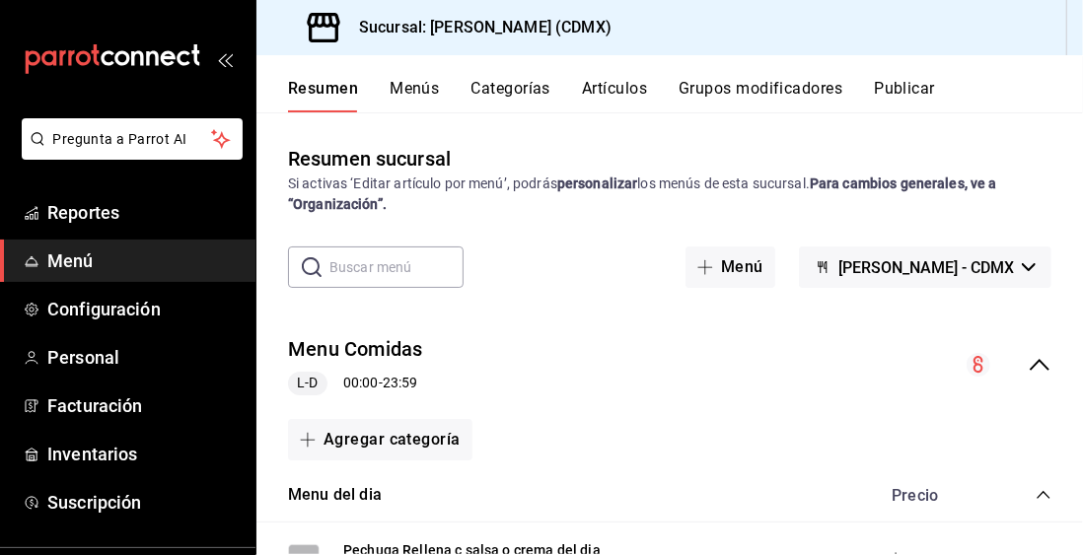
click at [408, 273] on input "text" at bounding box center [396, 266] width 134 height 39
type input "Menu"
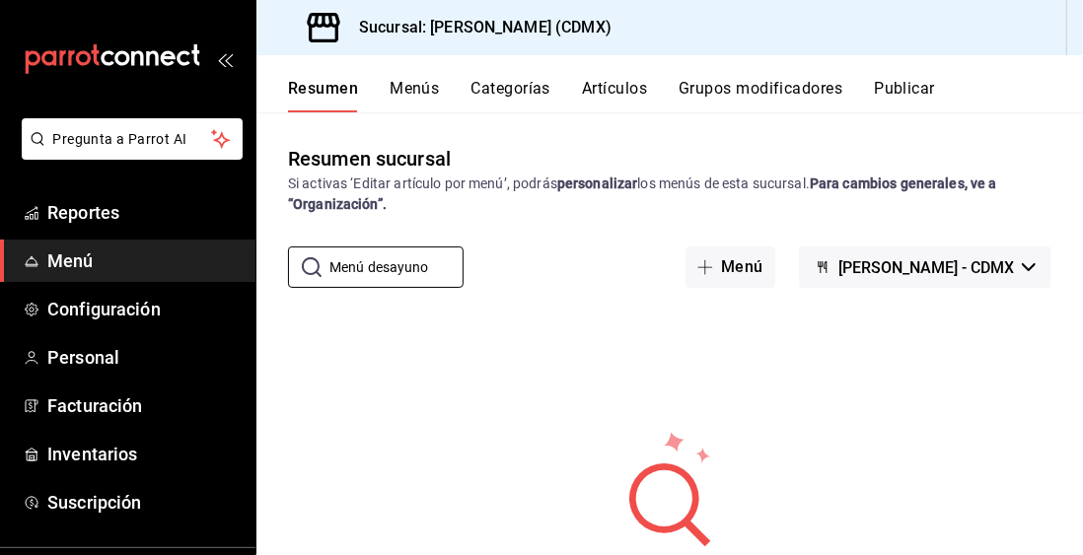
click at [439, 271] on input "Menú desayuno" at bounding box center [396, 266] width 134 height 39
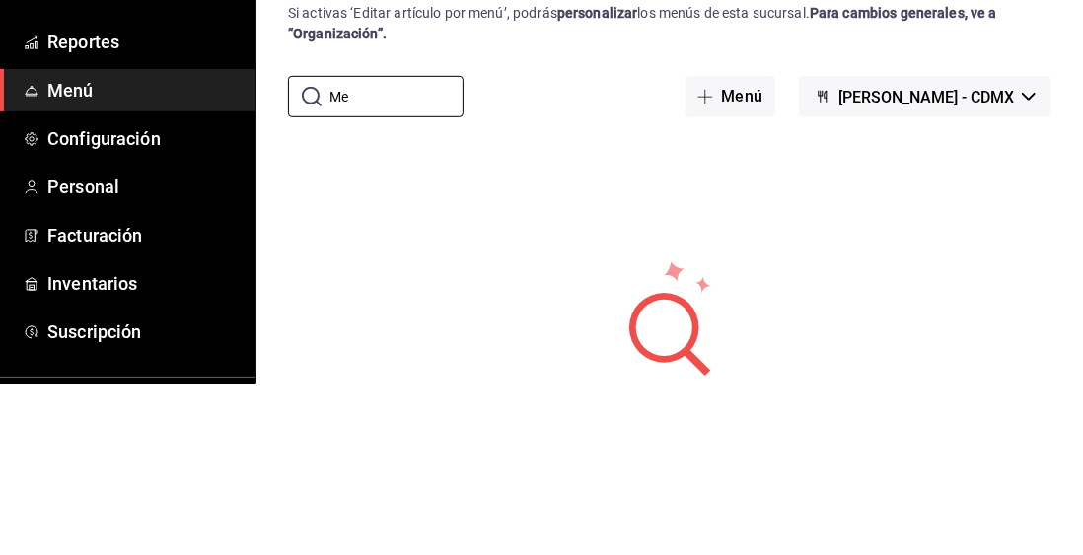
type input "M"
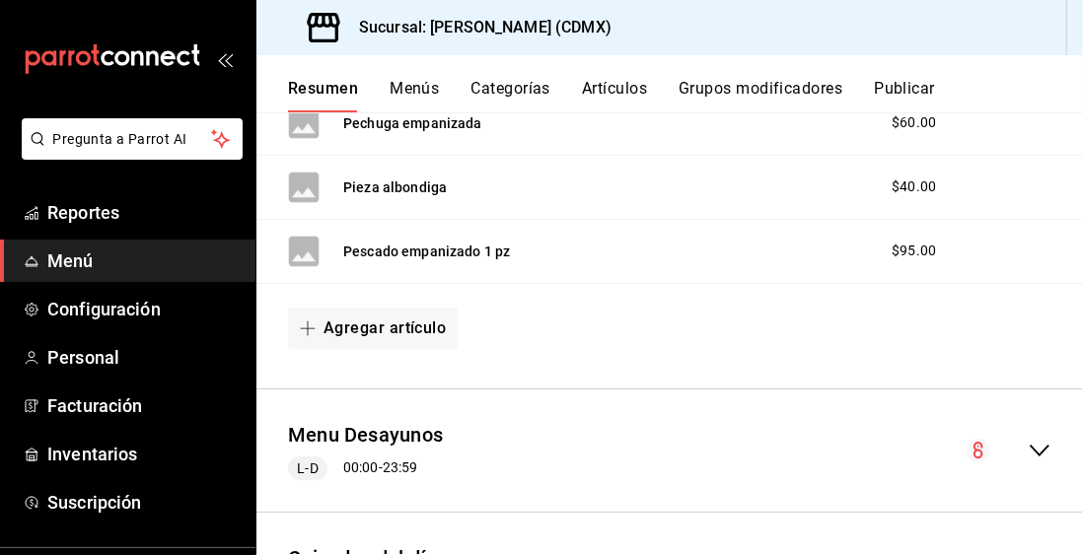
scroll to position [15081, 0]
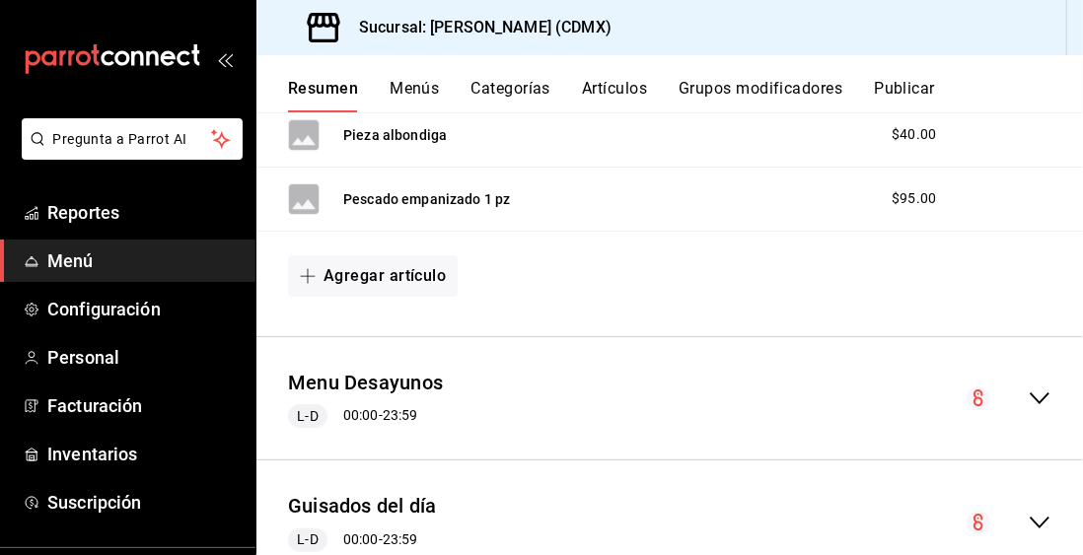
click at [1030, 386] on icon "collapse-menu-row" at bounding box center [1039, 398] width 24 height 24
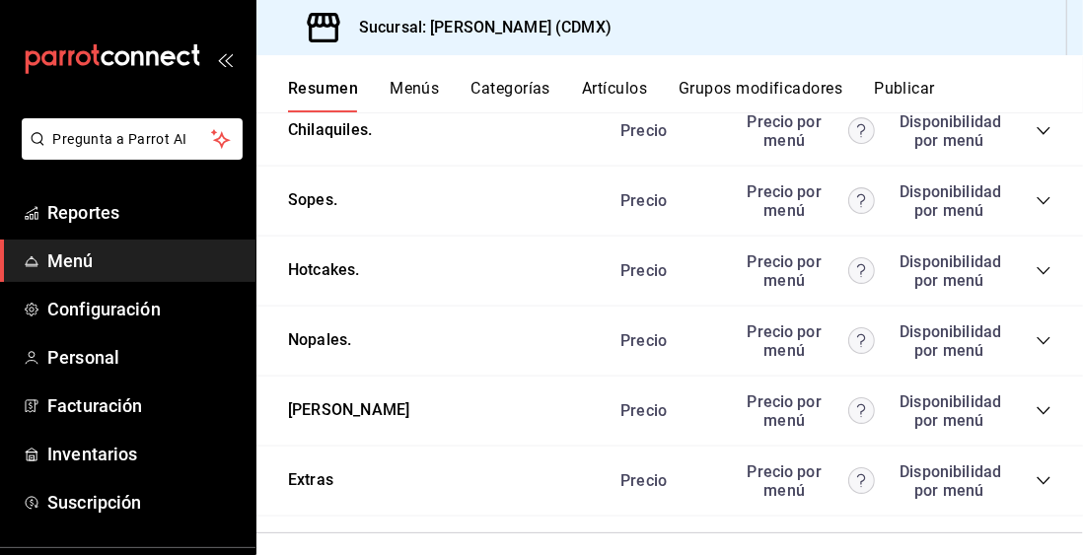
scroll to position [16509, 0]
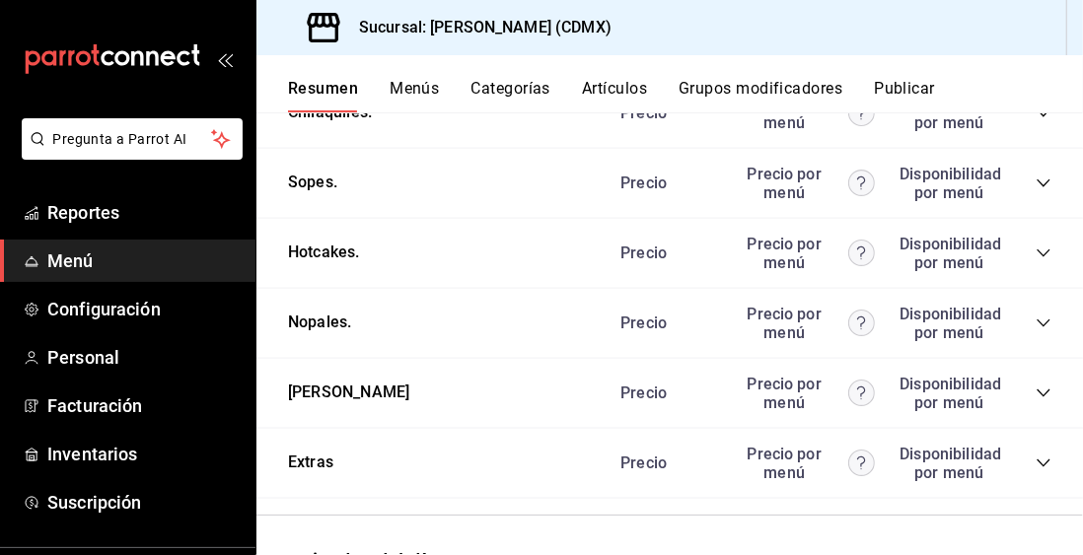
click at [1037, 455] on icon "collapse-category-row" at bounding box center [1043, 463] width 16 height 16
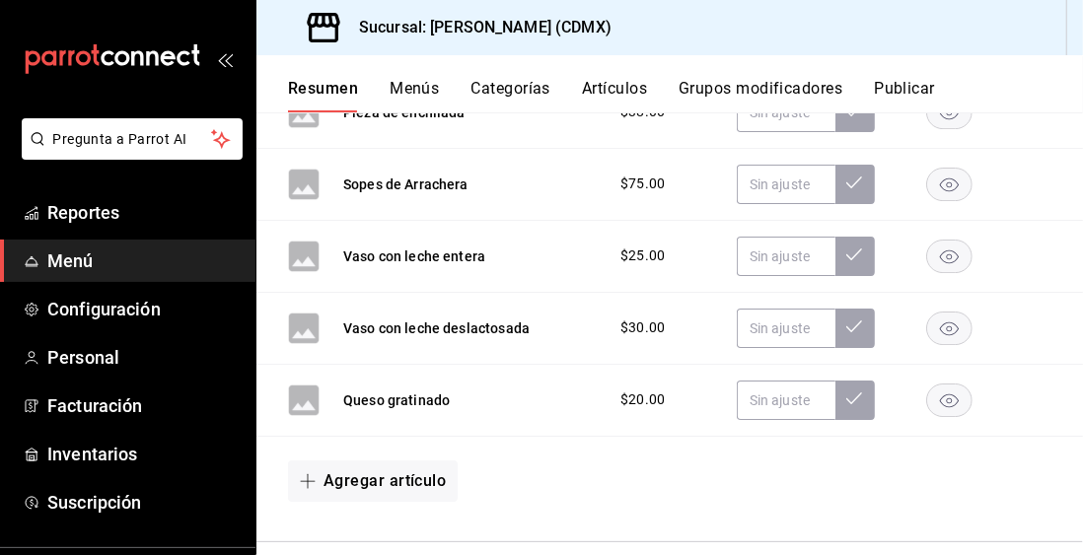
scroll to position [18732, 0]
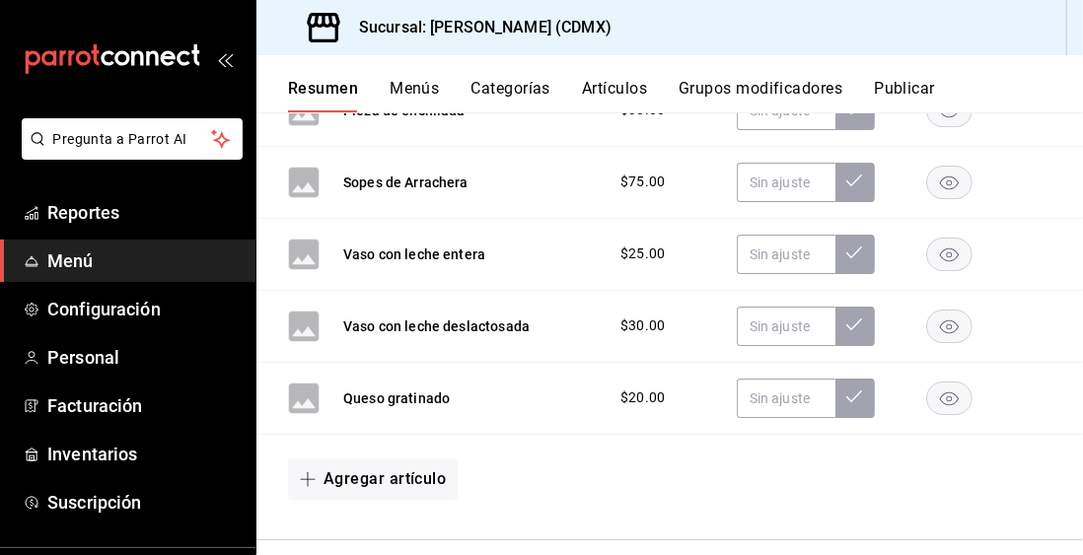
click at [430, 458] on button "Agregar artículo" at bounding box center [373, 478] width 170 height 41
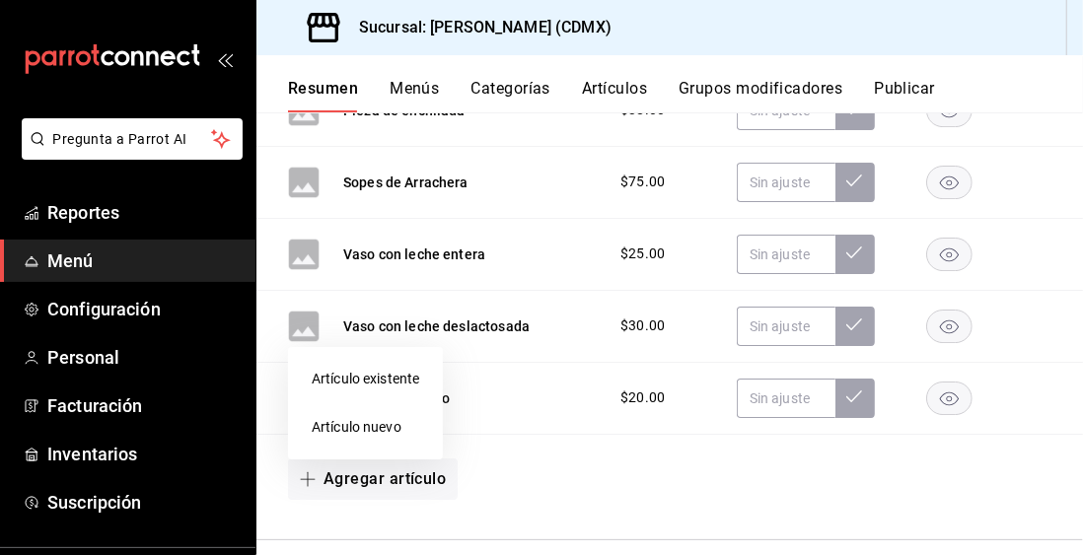
click at [368, 423] on li "Artículo nuevo" at bounding box center [365, 427] width 155 height 48
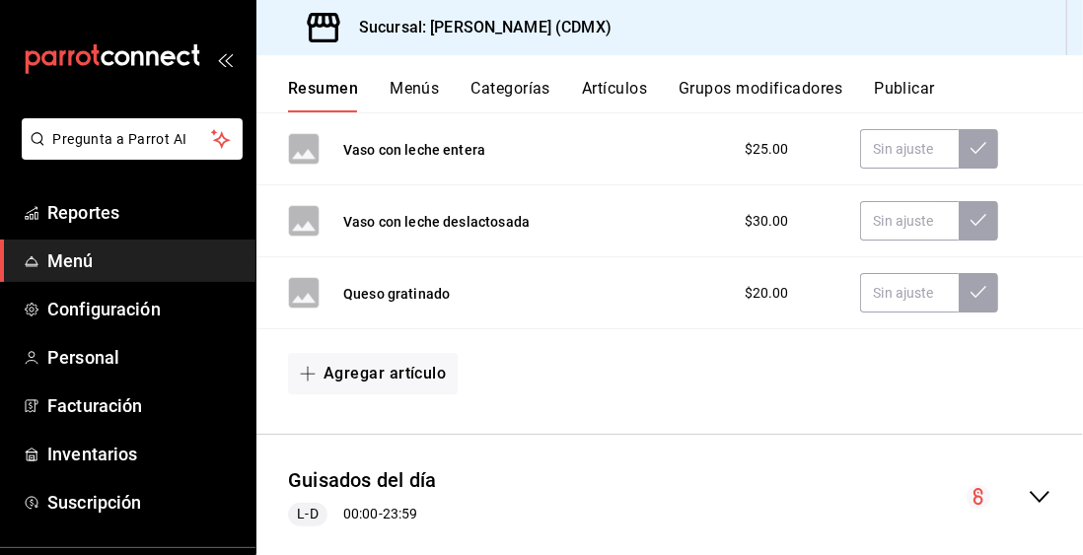
click at [383, 406] on li "Artículo nuevo" at bounding box center [346, 393] width 116 height 28
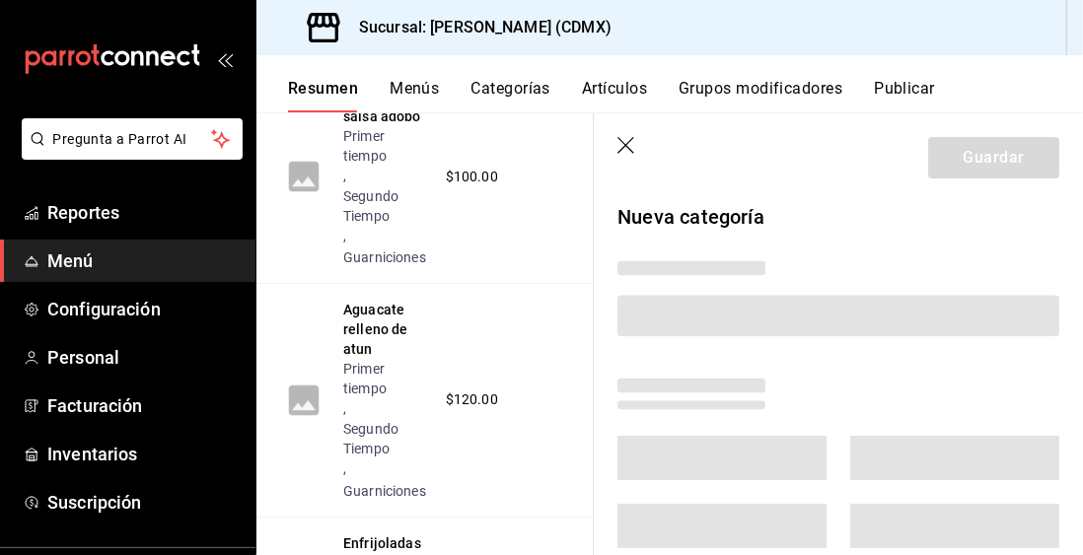
scroll to position [18627, 0]
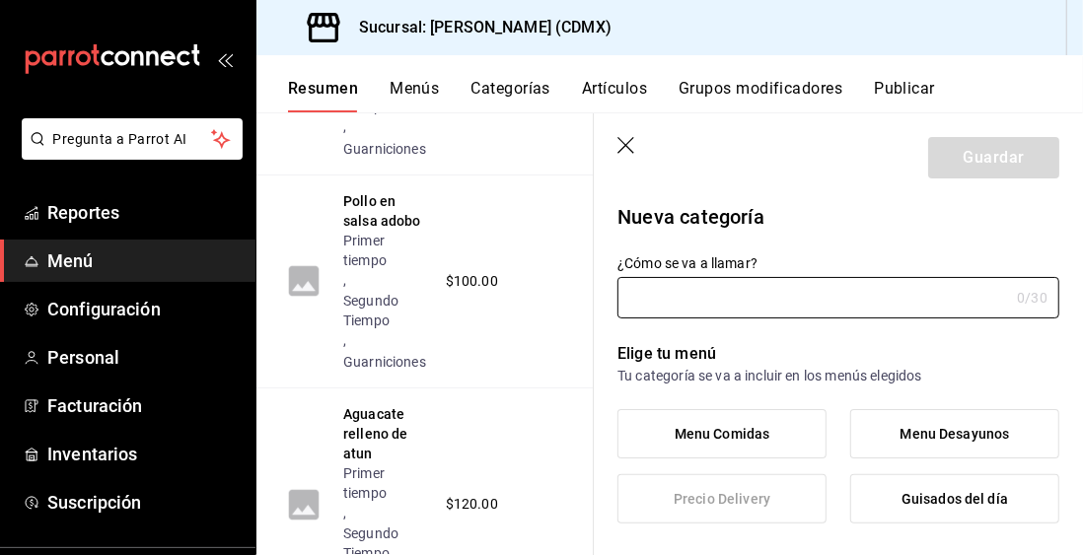
type input "1755966714938"
type input "e4bfd1eb-e880-4fc9-ae71-a4fac219b10f"
click at [804, 302] on input "¿Cómo se va a llamar?" at bounding box center [812, 297] width 391 height 39
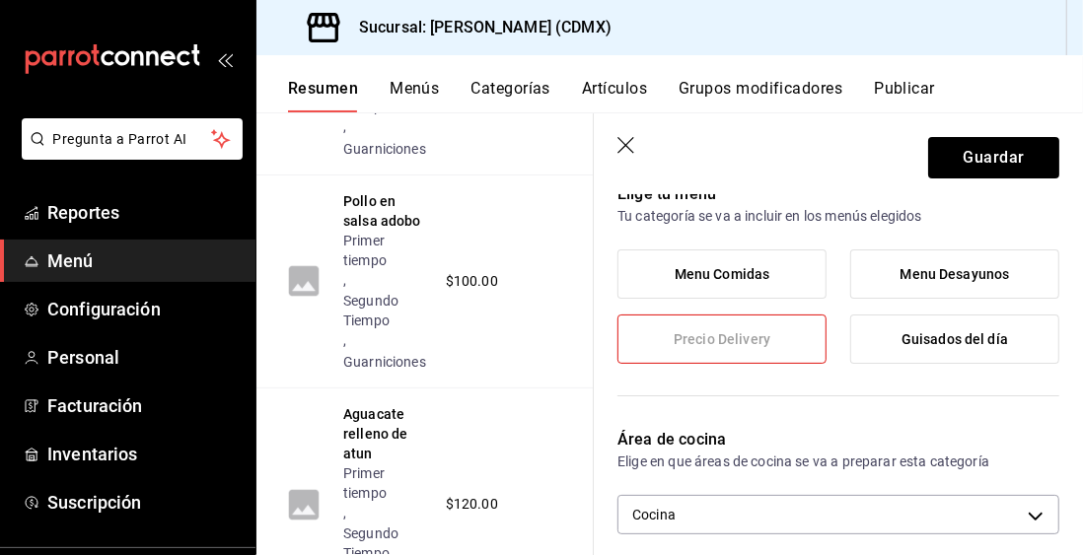
scroll to position [161, 0]
type input "Plato de fruta"
click at [985, 284] on label "Menu Desayunos" at bounding box center [954, 272] width 207 height 47
click at [0, 0] on input "Menu Desayunos" at bounding box center [0, 0] width 0 height 0
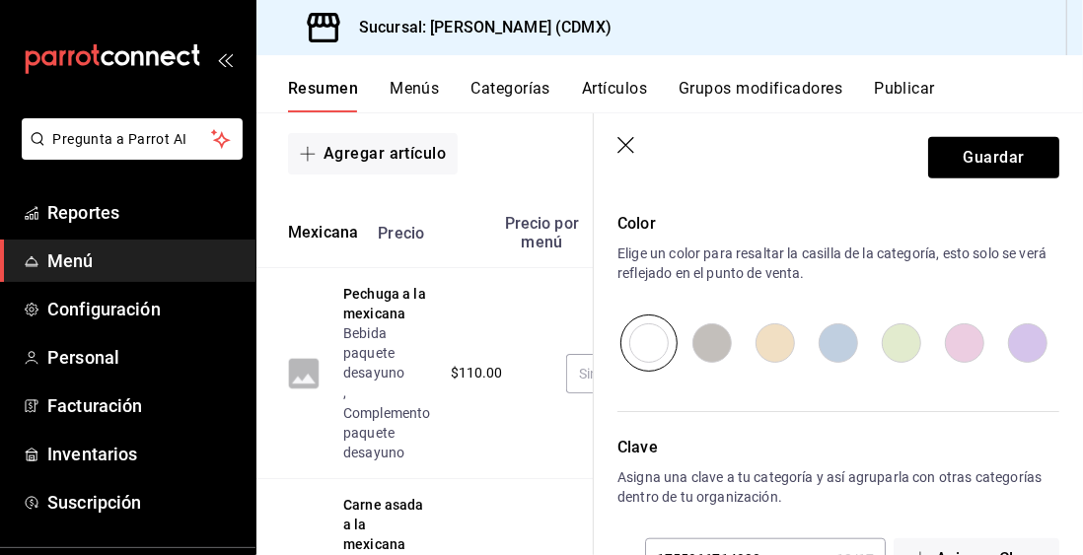
scroll to position [45813, 0]
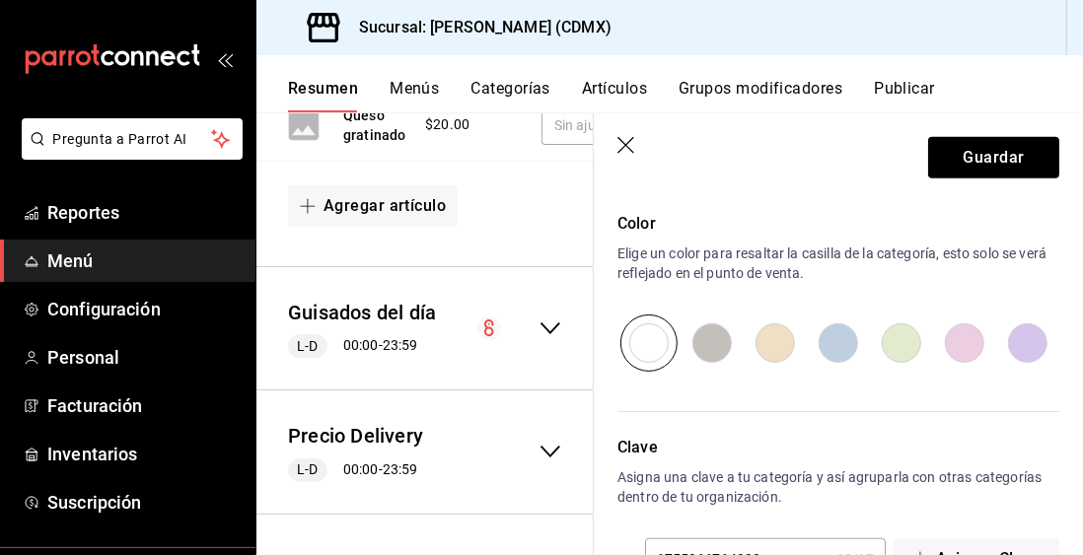
click at [628, 155] on icon "button" at bounding box center [627, 147] width 20 height 20
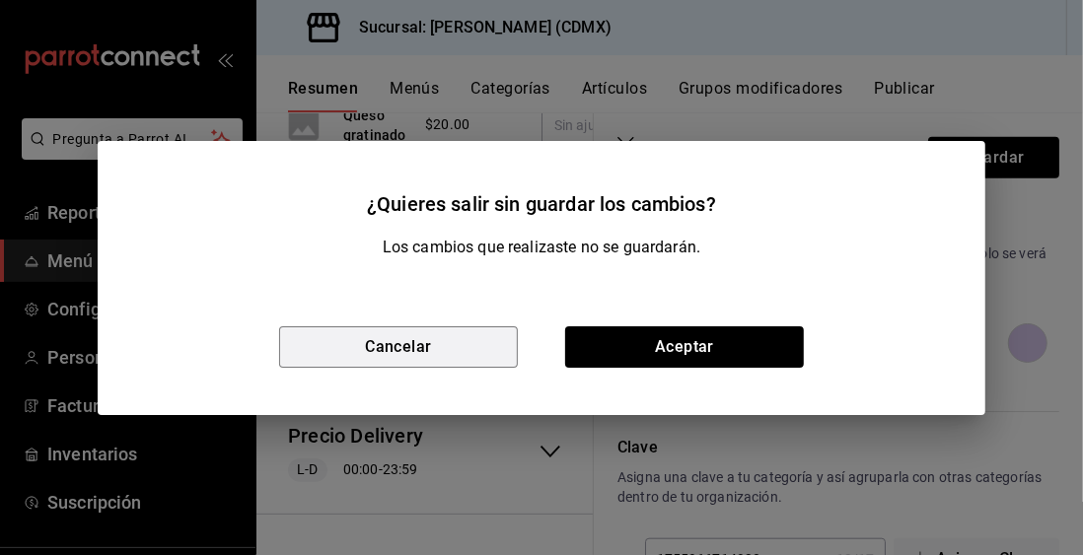
click at [489, 352] on button "Cancelar" at bounding box center [398, 346] width 239 height 41
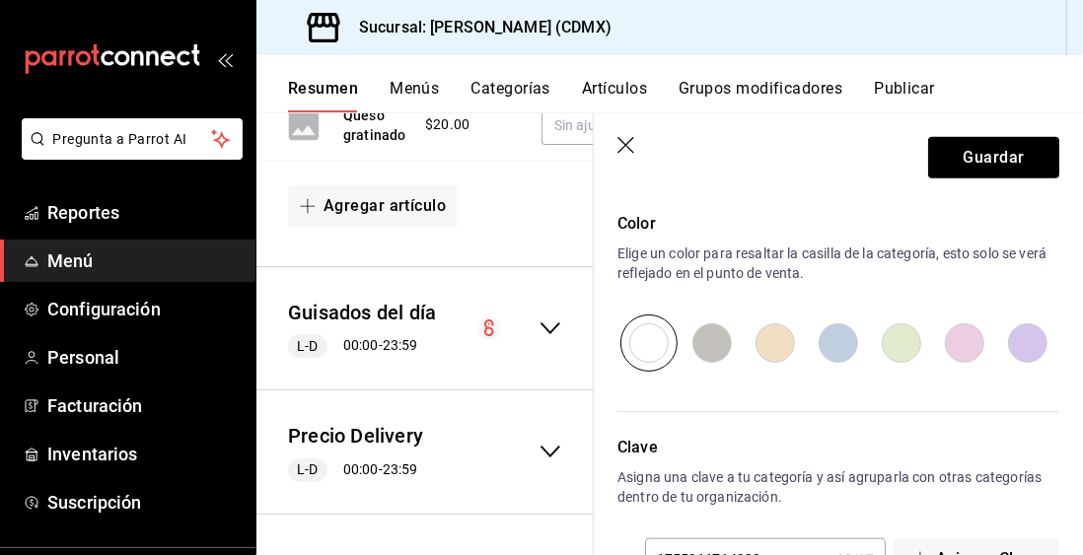
click at [633, 156] on icon "button" at bounding box center [627, 147] width 20 height 20
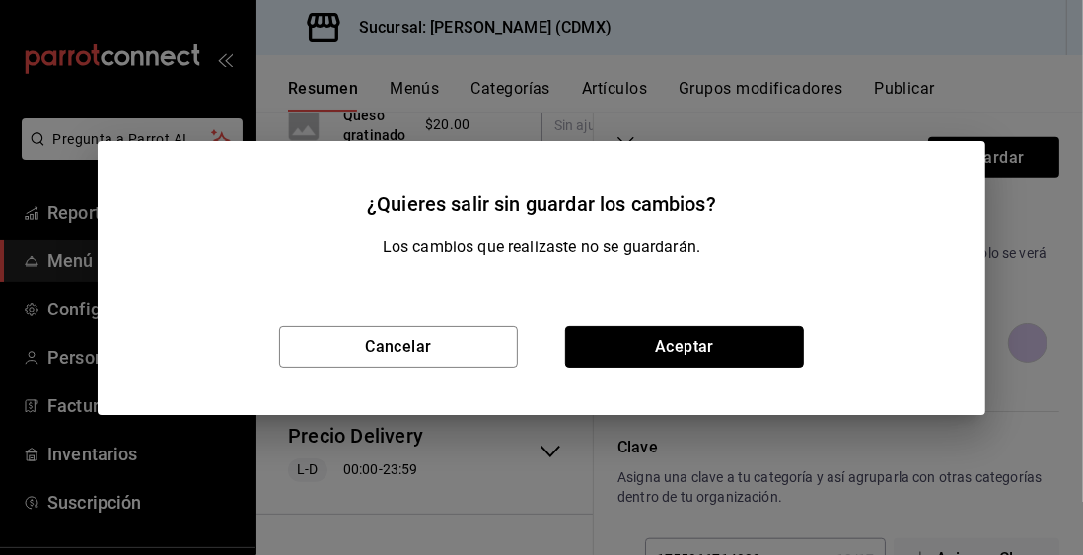
click at [669, 355] on button "Aceptar" at bounding box center [684, 346] width 239 height 41
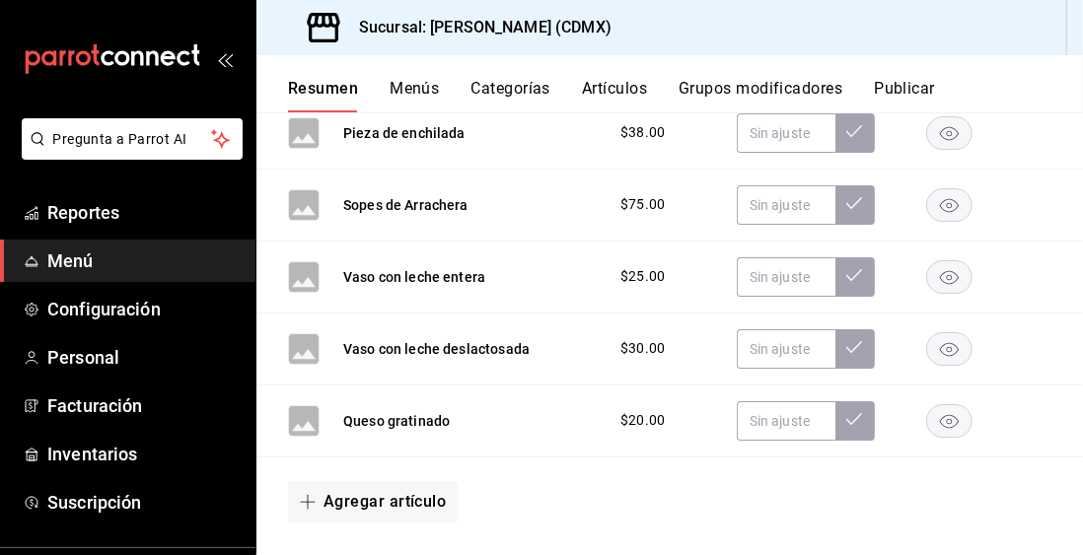
scroll to position [18714, 0]
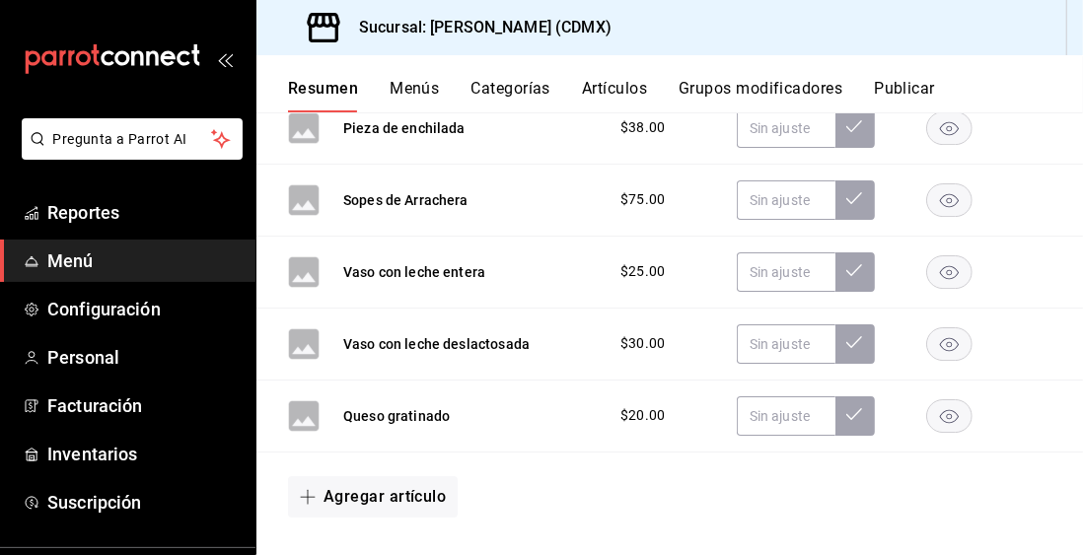
click at [431, 476] on button "Agregar artículo" at bounding box center [373, 496] width 170 height 41
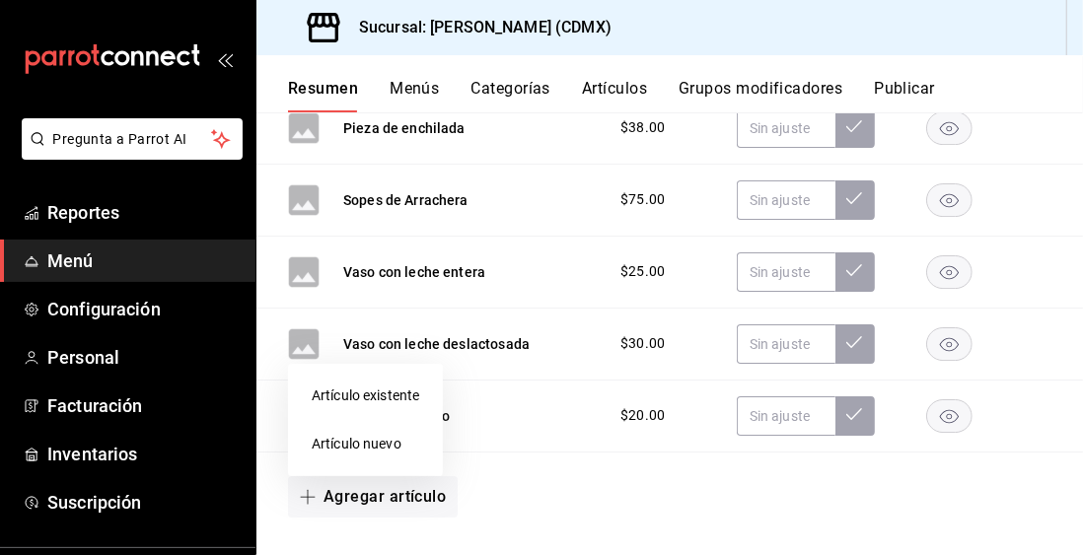
click at [387, 449] on li "Artículo nuevo" at bounding box center [365, 444] width 155 height 48
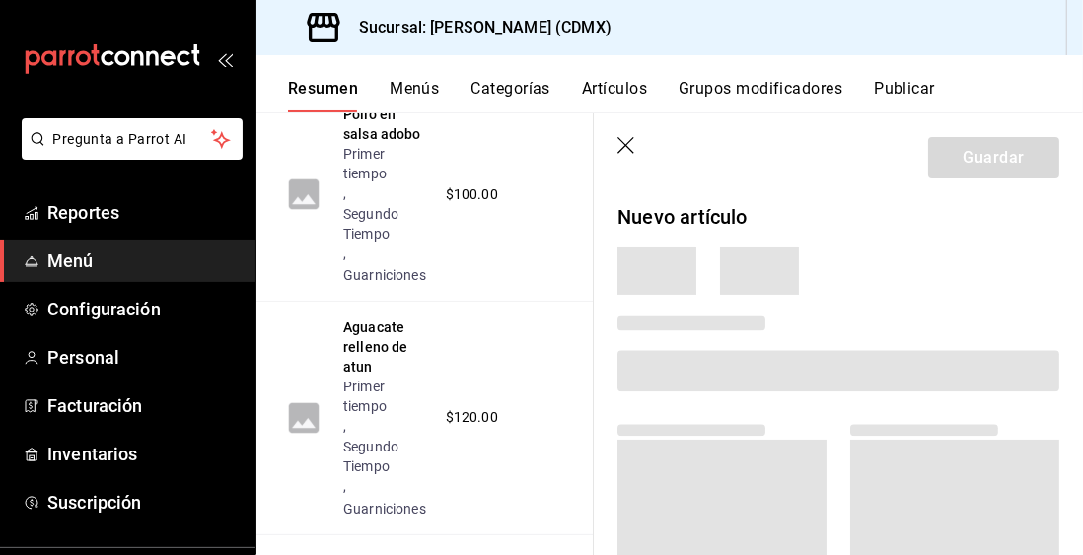
scroll to position [18610, 0]
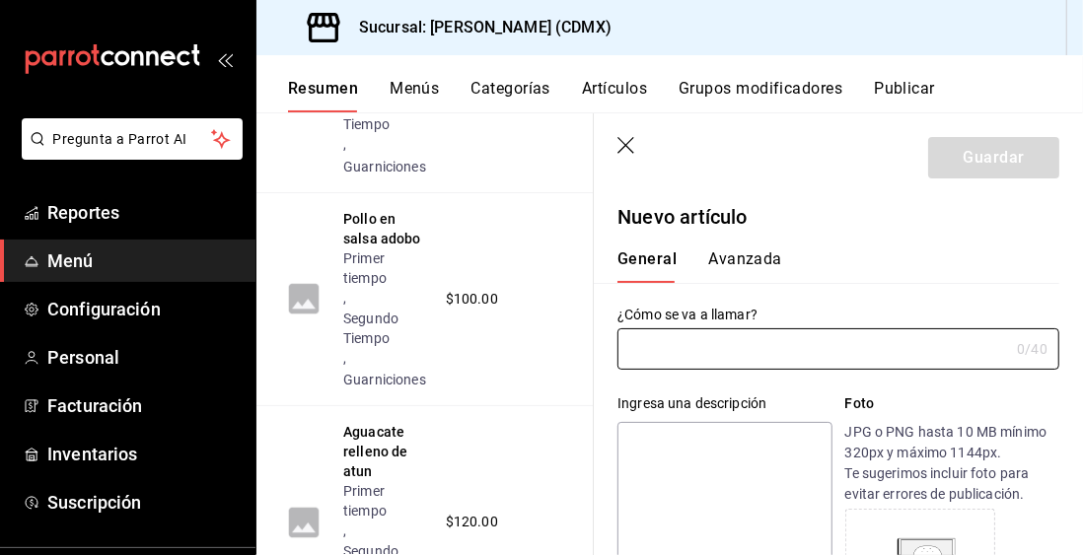
type input "AR-1755966812580"
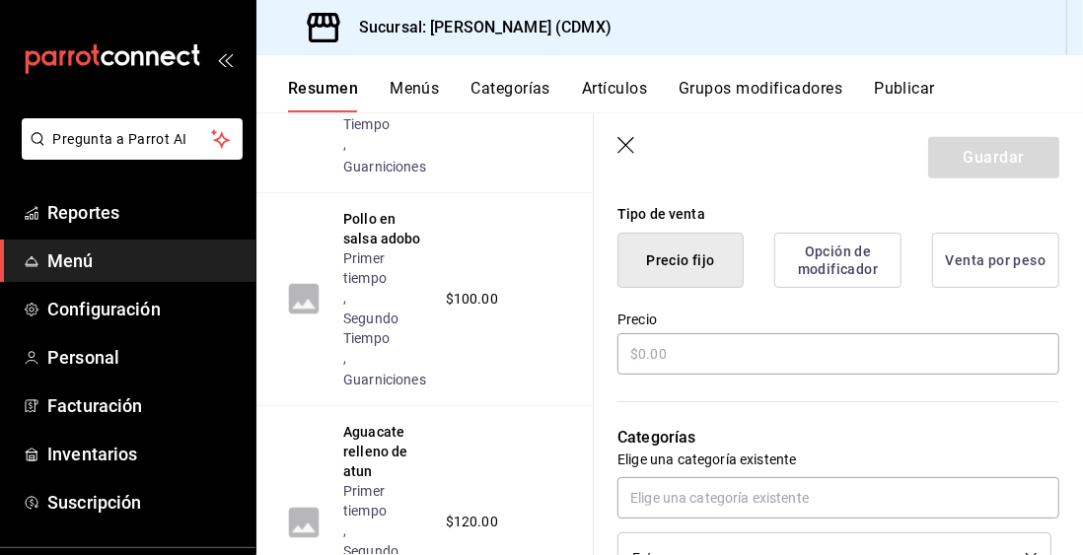
scroll to position [501, 0]
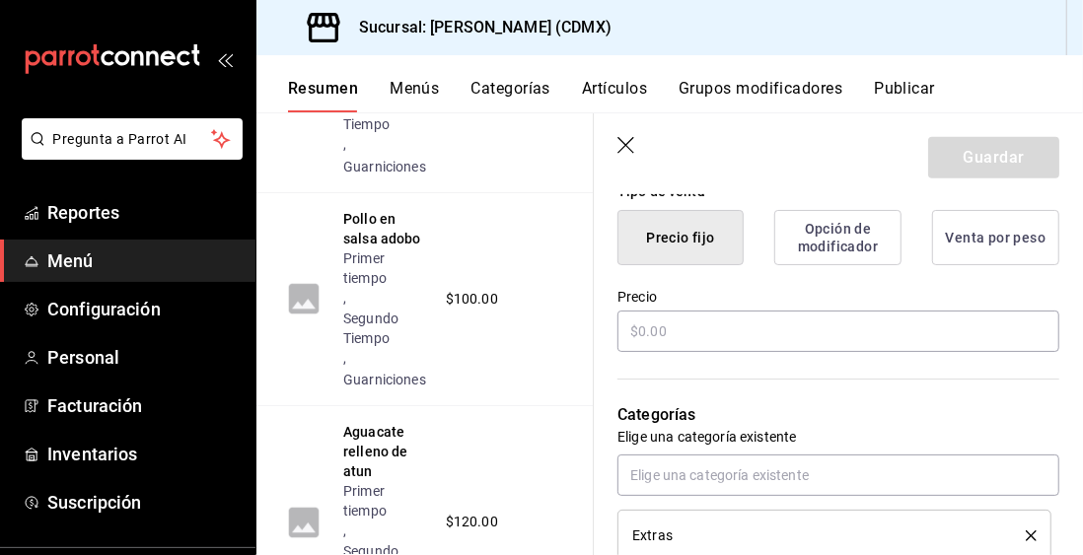
type input "Plato de fruta"
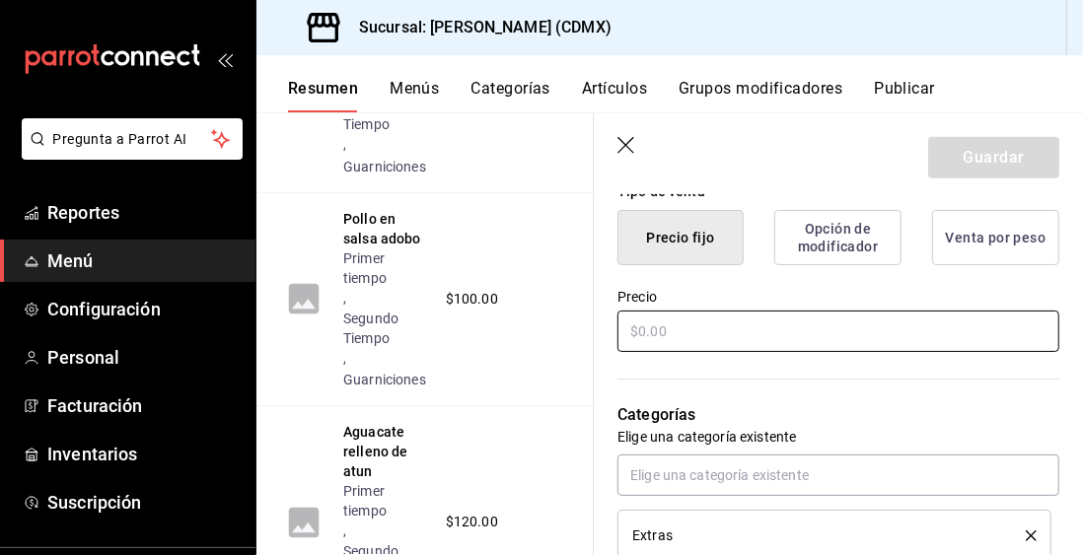
click at [804, 337] on input "text" at bounding box center [838, 331] width 442 height 41
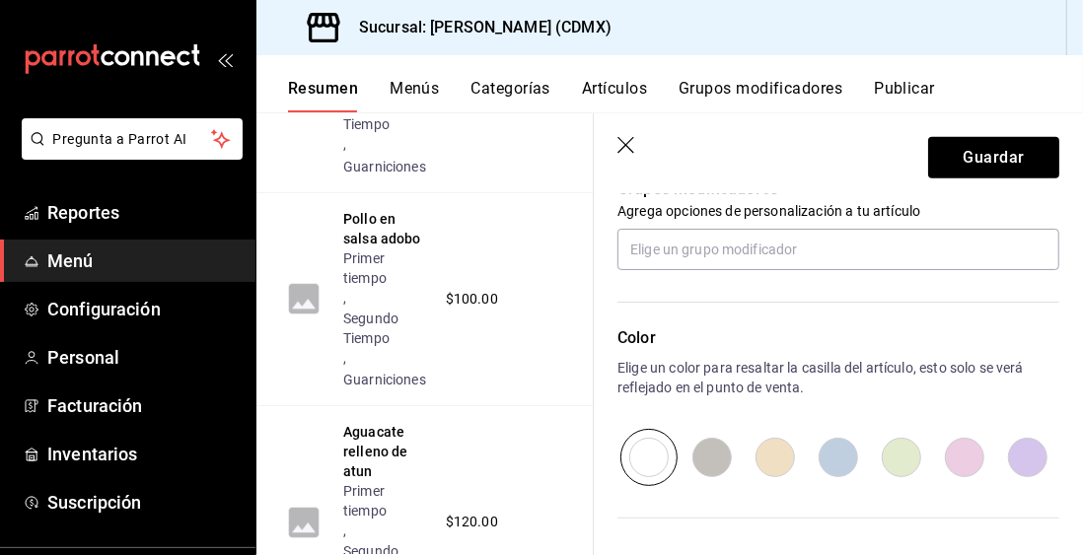
scroll to position [917, 0]
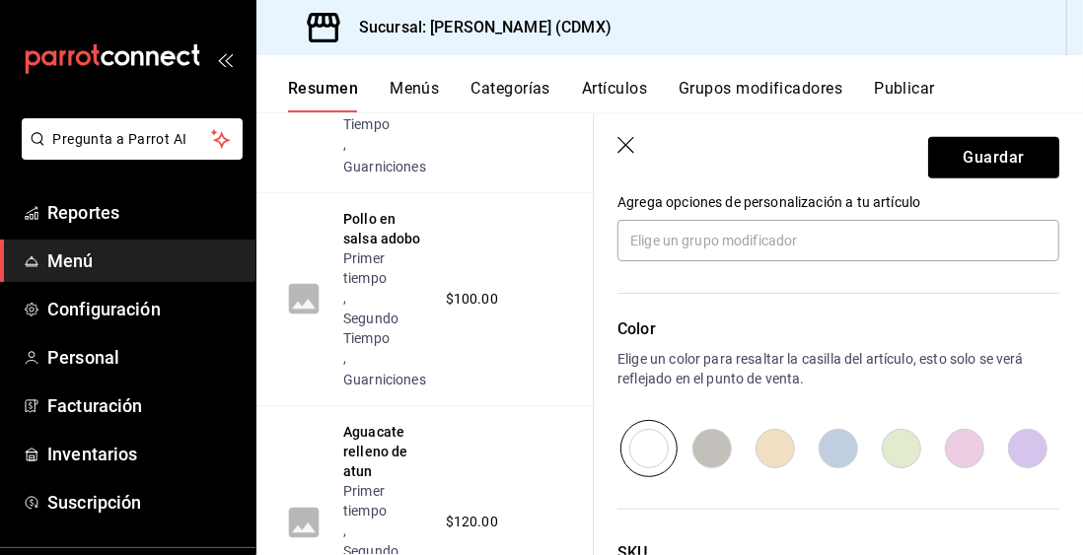
type input "$30.00"
click at [1022, 158] on button "Guardar" at bounding box center [993, 157] width 131 height 41
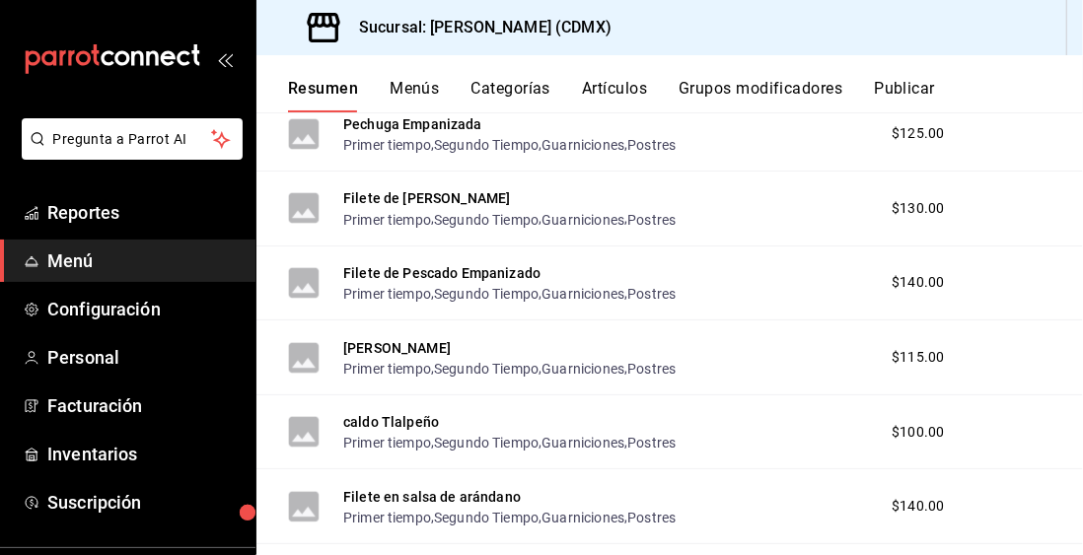
scroll to position [124, 0]
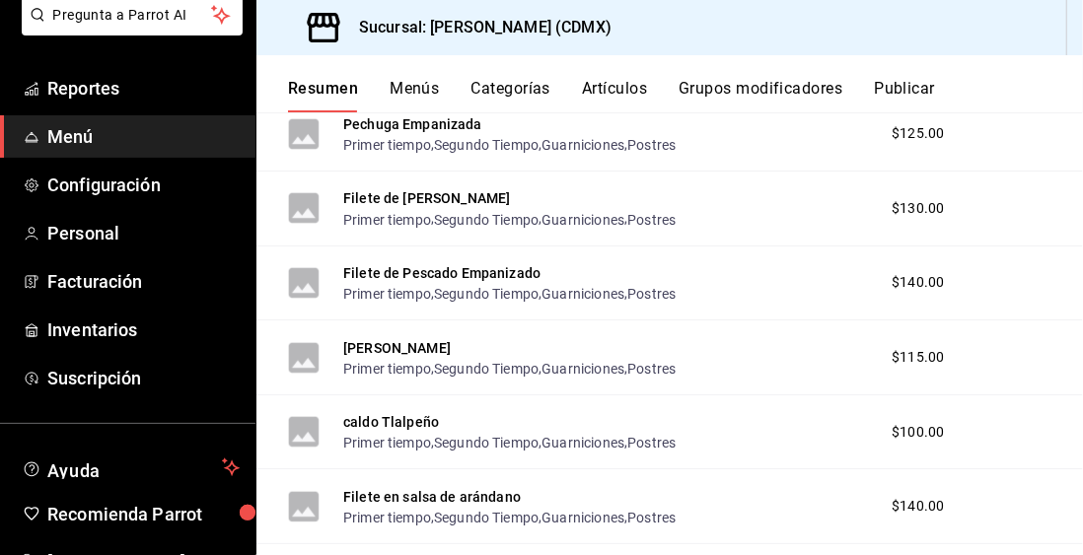
click at [142, 554] on span "[PERSON_NAME]" at bounding box center [143, 562] width 192 height 27
